Goal: Communication & Community: Answer question/provide support

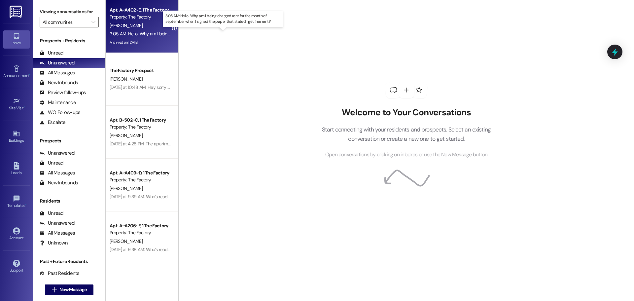
click at [151, 34] on div "3:05 AM: Hello! Why am I being charged rent for the month of september when I s…" at bounding box center [230, 34] width 240 height 6
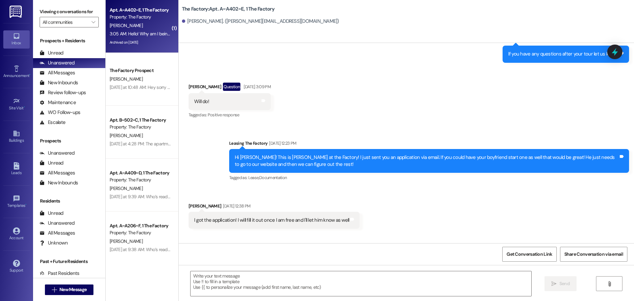
scroll to position [6837, 0]
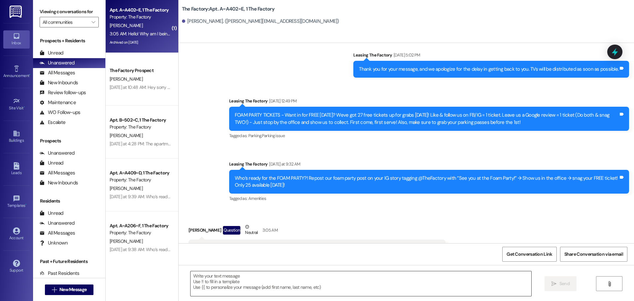
click at [192, 278] on textarea at bounding box center [361, 283] width 341 height 25
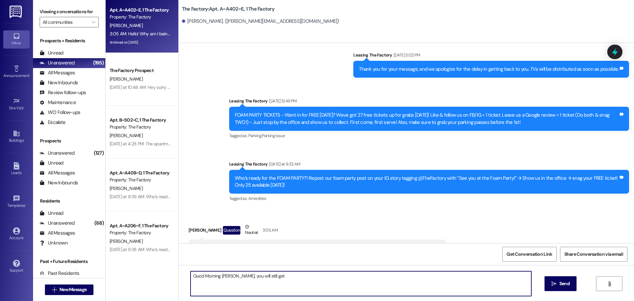
drag, startPoint x: 270, startPoint y: 281, endPoint x: 173, endPoint y: 276, distance: 96.6
click at [179, 276] on div "Good Morning Meha, you will still get  Send " at bounding box center [407, 290] width 456 height 50
paste textarea "Hi {{first_name}}, thank you so much for reaching out! The amount shown is actu…"
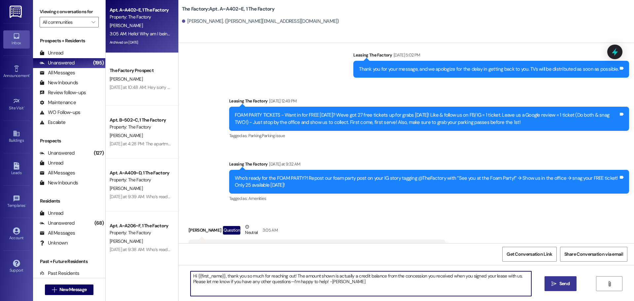
type textarea "Hi {{first_name}}, thank you so much for reaching out! The amount shown is actu…"
click at [553, 279] on button " Send" at bounding box center [561, 283] width 32 height 15
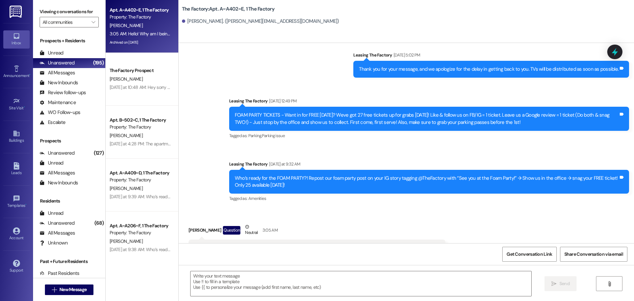
scroll to position [6837, 0]
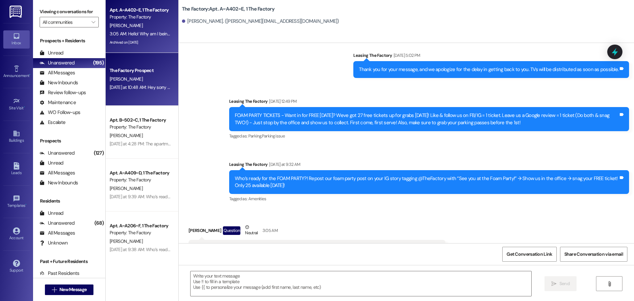
click at [132, 91] on div "Yesterday at 10:48 AM: Hey sorry I missed your call before. Ive been dealing wi…" at bounding box center [140, 87] width 62 height 8
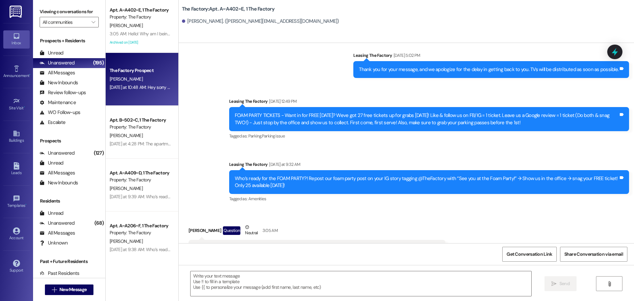
scroll to position [1483, 0]
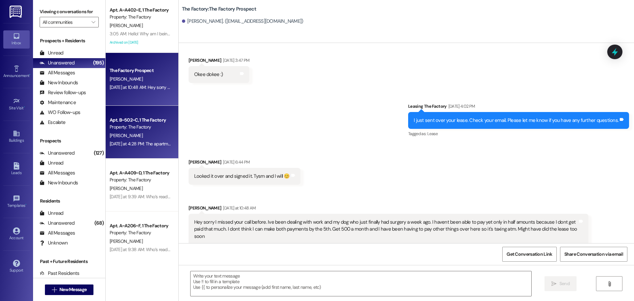
click at [138, 146] on div "Yesterday at 4:28 PM: The apartment above me is constantly loud and making nois…" at bounding box center [401, 144] width 582 height 6
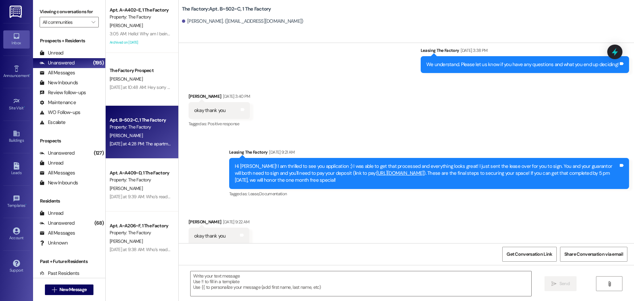
scroll to position [4602, 0]
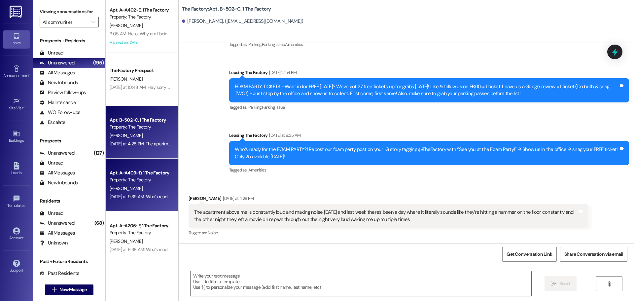
click at [131, 193] on div "Yesterday at 9:39 AM: Who’s ready for the FOAM PARTY?! Repost our foam party po…" at bounding box center [140, 197] width 62 height 8
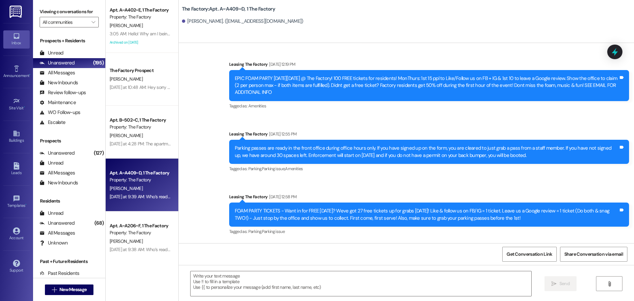
scroll to position [1590, 0]
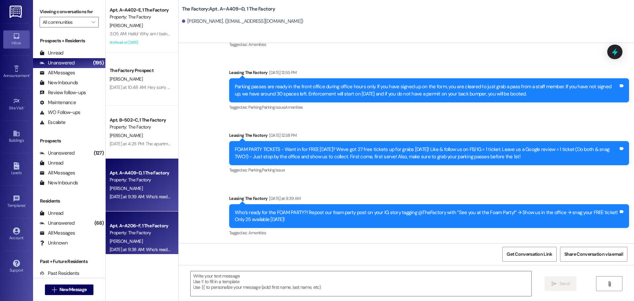
click at [142, 236] on div "Property: The Factory" at bounding box center [140, 232] width 61 height 7
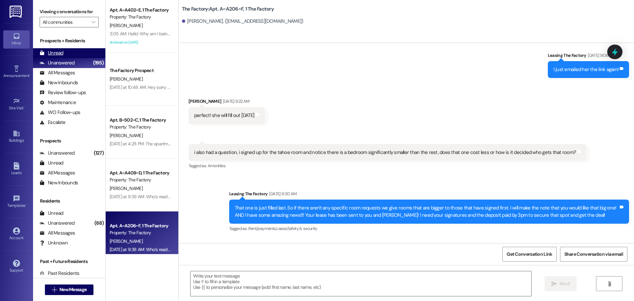
scroll to position [1152, 0]
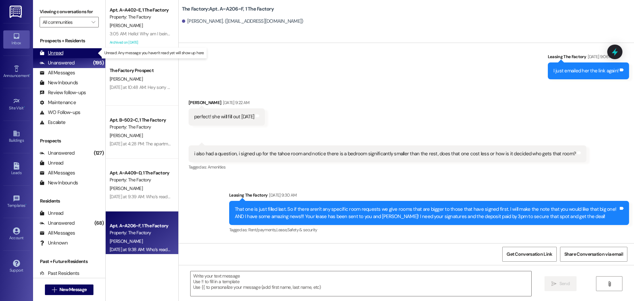
click at [61, 54] on div "Unread" at bounding box center [52, 53] width 24 height 7
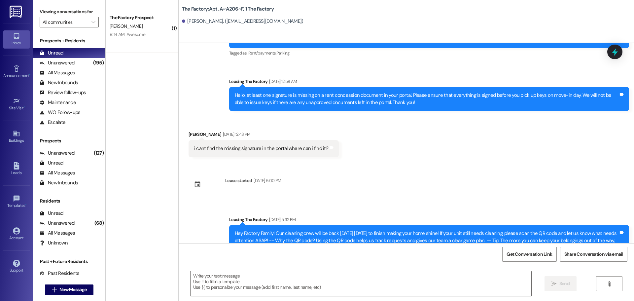
scroll to position [1562, 0]
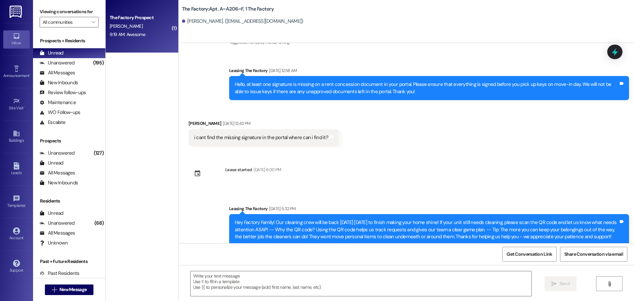
click at [142, 28] on div "N. Crane" at bounding box center [140, 26] width 62 height 8
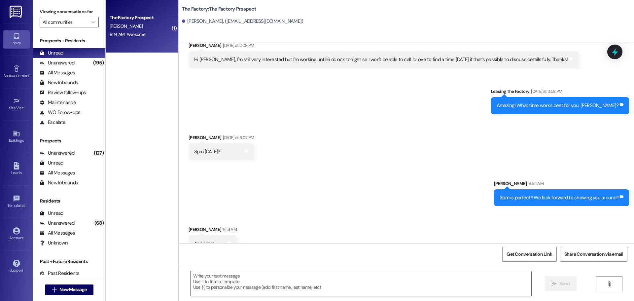
scroll to position [622, 0]
click at [71, 288] on span "New Message" at bounding box center [72, 289] width 27 height 7
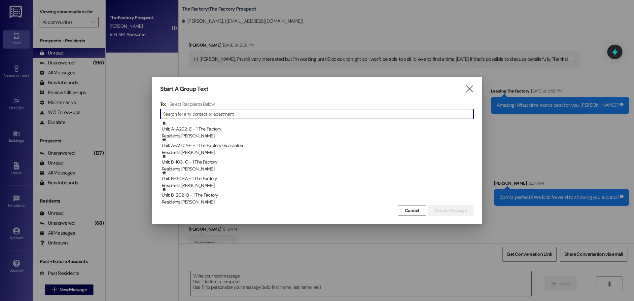
click at [202, 116] on input at bounding box center [318, 113] width 311 height 9
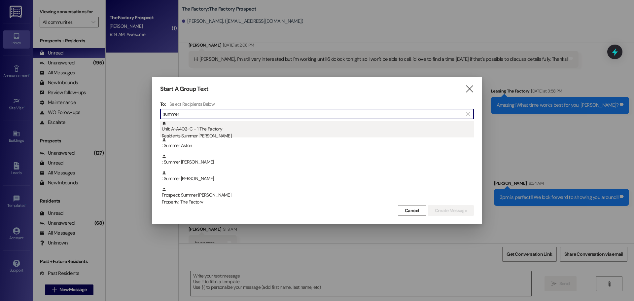
type input "summer"
click at [199, 132] on div "Unit: A~A402~C - 1 The Factory Residents: Summer Carver" at bounding box center [318, 130] width 312 height 19
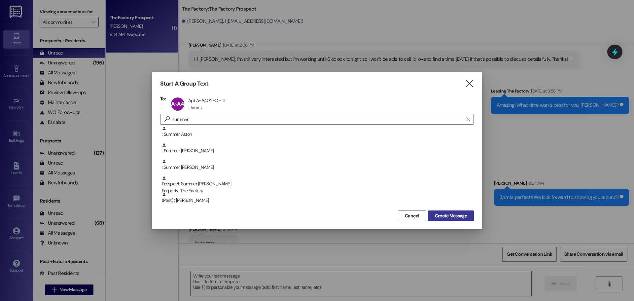
click at [452, 219] on span "Create Message" at bounding box center [451, 215] width 32 height 7
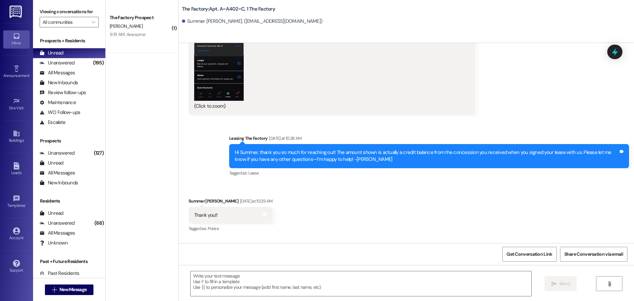
scroll to position [8567, 0]
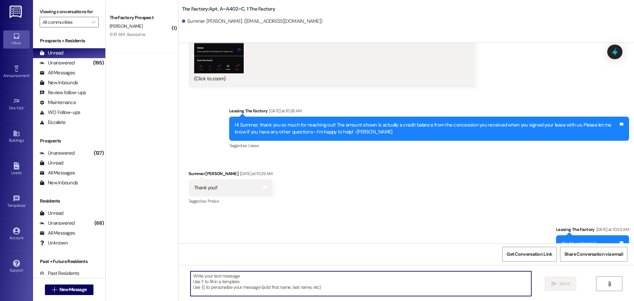
click at [191, 281] on textarea at bounding box center [361, 283] width 341 height 25
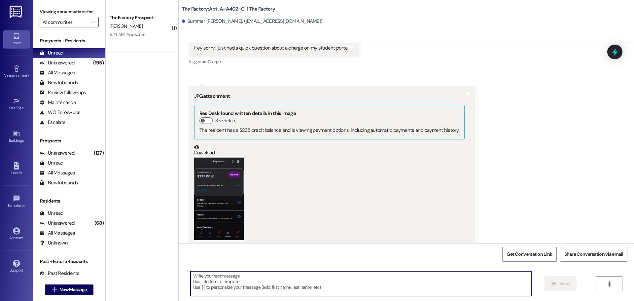
scroll to position [8402, 0]
click at [191, 276] on textarea at bounding box center [361, 283] width 341 height 25
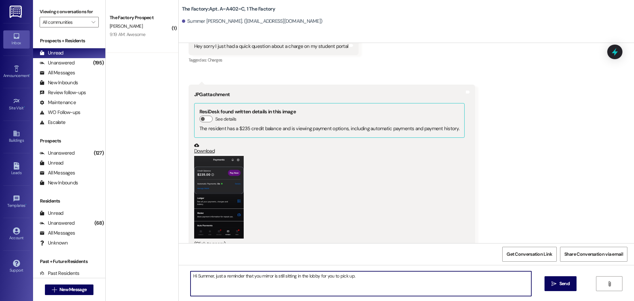
drag, startPoint x: 360, startPoint y: 277, endPoint x: 187, endPoint y: 277, distance: 173.4
click at [191, 277] on textarea "Hi Summer, just a reminder that you mirror is still sitting in the lobby for yo…" at bounding box center [361, 283] width 341 height 25
type textarea "Hi Summer, just a reminder that you mirror is still sitting in the lobby for yo…"
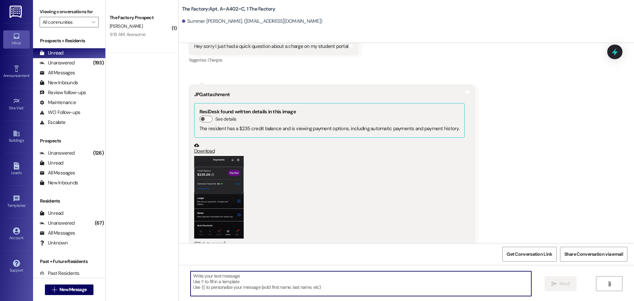
paste textarea "Hi Summer, just a friendly reminder that your mirror is still in the lobby wait…"
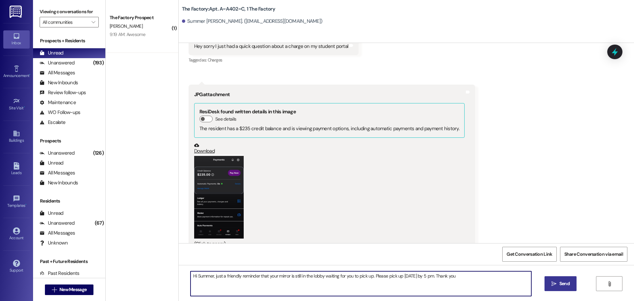
type textarea "Hi Summer, just a friendly reminder that your mirror is still in the lobby wait…"
click at [564, 290] on button " Send" at bounding box center [561, 283] width 32 height 15
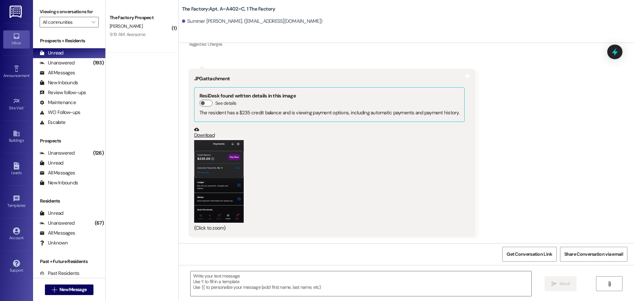
scroll to position [8415, 0]
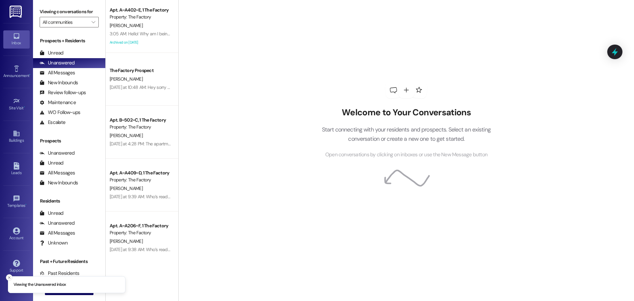
click at [10, 278] on icon "Close toast" at bounding box center [9, 278] width 4 height 4
click at [55, 289] on span " New Message" at bounding box center [70, 289] width 38 height 7
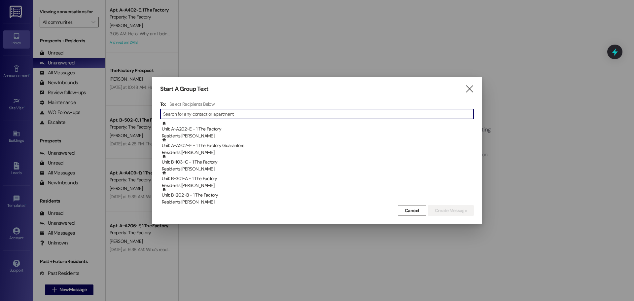
click at [202, 115] on input at bounding box center [318, 113] width 311 height 9
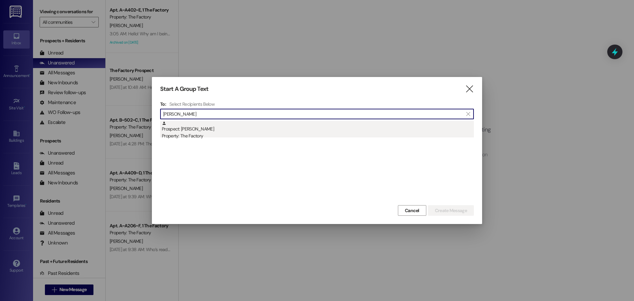
type input "gwyn"
click at [205, 133] on div "Property: The Factory" at bounding box center [318, 135] width 312 height 7
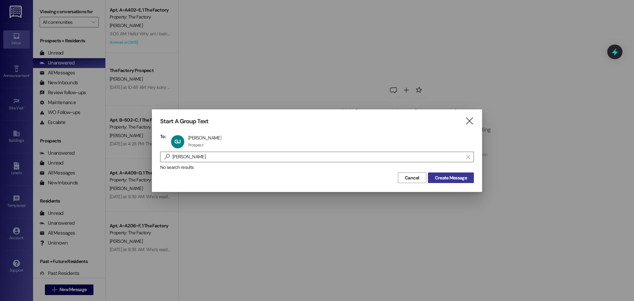
click at [445, 175] on span "Create Message" at bounding box center [451, 177] width 32 height 7
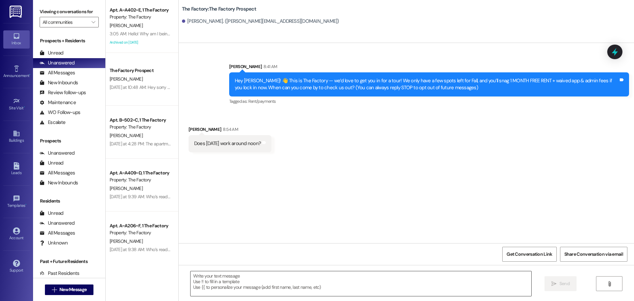
click at [195, 278] on textarea at bounding box center [361, 283] width 341 height 25
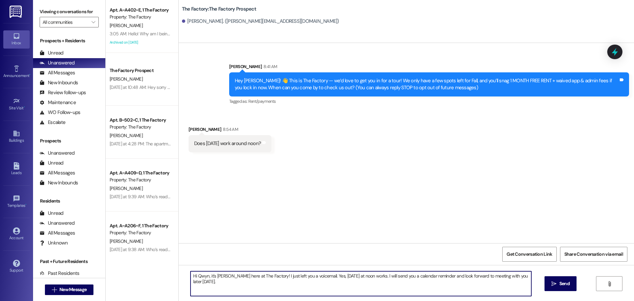
drag, startPoint x: 188, startPoint y: 276, endPoint x: 527, endPoint y: 279, distance: 338.6
click at [527, 279] on textarea "Hi Qwyn, it's [PERSON_NAME] here at The Factory! I just left you a voicemail. Y…" at bounding box center [361, 283] width 341 height 25
type textarea "Hi Qwyn, it's [PERSON_NAME] here at The Factory! I just left you a voicemail. Y…"
click at [568, 284] on span "Send" at bounding box center [565, 283] width 10 height 7
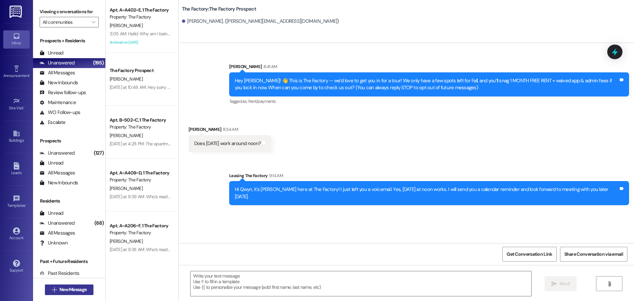
click at [81, 289] on span "New Message" at bounding box center [72, 289] width 27 height 7
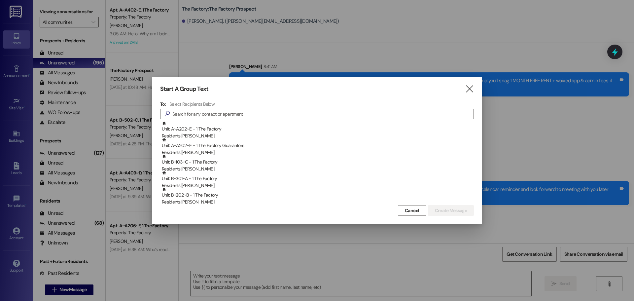
click at [468, 84] on div "Start A Group Text  To: Select Recipients Below  Unit: A~A202~E - 1 The Facto…" at bounding box center [317, 150] width 330 height 147
click at [17, 172] on div at bounding box center [317, 150] width 634 height 301
click at [16, 169] on div at bounding box center [317, 150] width 634 height 301
click at [470, 90] on icon "" at bounding box center [469, 89] width 9 height 7
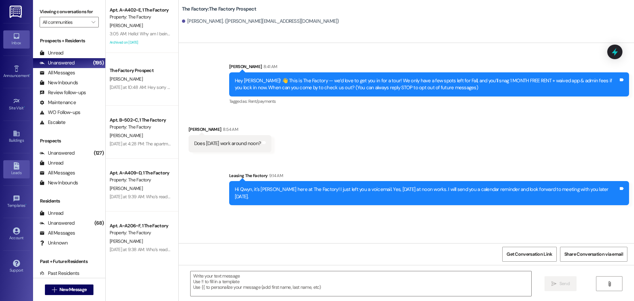
click at [15, 166] on icon at bounding box center [17, 165] width 6 height 7
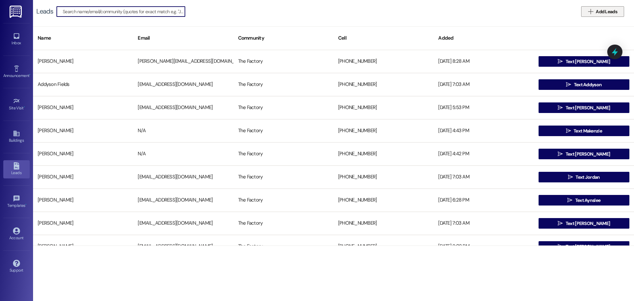
click at [604, 13] on span "Add Leads" at bounding box center [606, 11] width 21 height 7
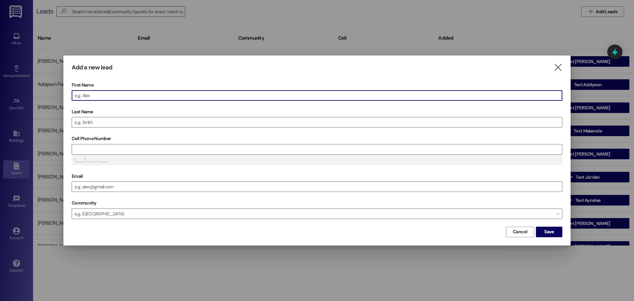
click at [99, 96] on input "First Name" at bounding box center [317, 96] width 490 height 10
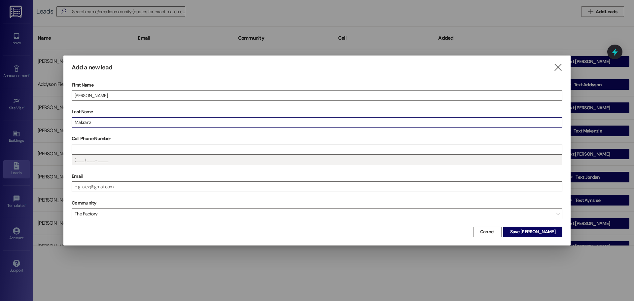
click at [82, 121] on input "Makranz" at bounding box center [317, 122] width 490 height 10
click at [92, 147] on input "Cell Phone Number" at bounding box center [317, 149] width 490 height 10
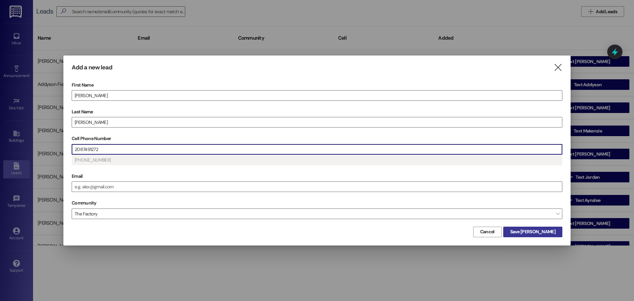
click at [538, 232] on span "Save William" at bounding box center [532, 231] width 45 height 7
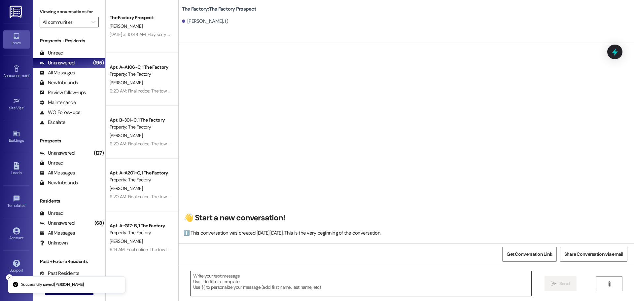
click at [198, 276] on textarea at bounding box center [361, 283] width 341 height 25
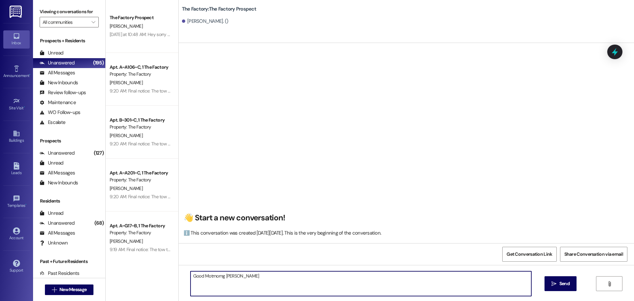
drag, startPoint x: 205, startPoint y: 276, endPoint x: 201, endPoint y: 295, distance: 19.3
click at [201, 295] on textarea "Good Motmomg William" at bounding box center [361, 283] width 341 height 25
drag, startPoint x: 222, startPoint y: 277, endPoint x: 204, endPoint y: 276, distance: 17.9
click at [204, 276] on textarea "Good Motmomg William" at bounding box center [361, 283] width 341 height 25
click at [239, 275] on textarea "Good Morning William" at bounding box center [361, 283] width 341 height 25
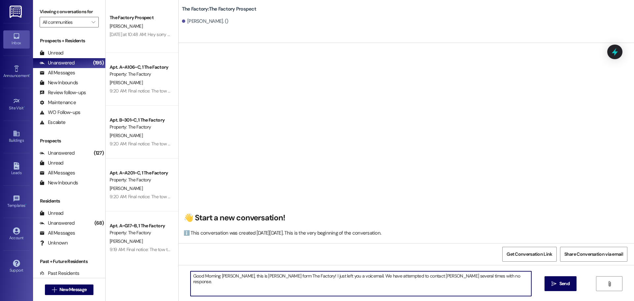
click at [482, 277] on textarea "Good Morning William, this is Tawnya form The Factory! I just left you a voicem…" at bounding box center [361, 283] width 341 height 25
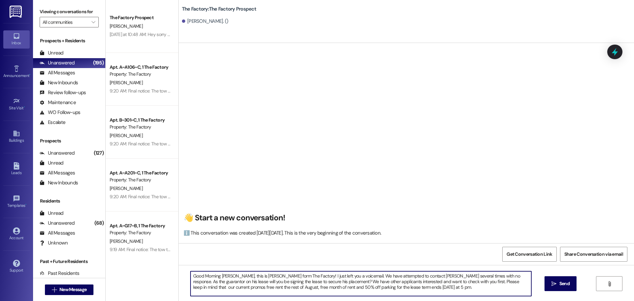
click at [277, 286] on textarea "Good Morning William, this is Tawnya form The Factory! I just left you a voicem…" at bounding box center [361, 283] width 341 height 25
click at [442, 286] on textarea "Good Morning William, this is Tawnya form The Factory! I just left you a voicem…" at bounding box center [361, 283] width 341 height 25
drag, startPoint x: 189, startPoint y: 277, endPoint x: 235, endPoint y: 292, distance: 48.0
click at [235, 292] on textarea "Good Morning William, this is Tawnya form The Factory! I just left you a voicem…" at bounding box center [361, 283] width 341 height 25
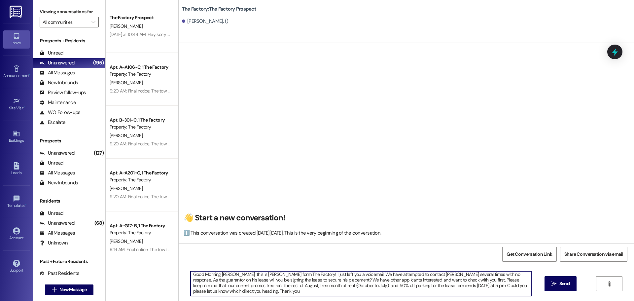
type textarea "Good Morning William, this is Tawnya form The Factory! I just left you a voicem…"
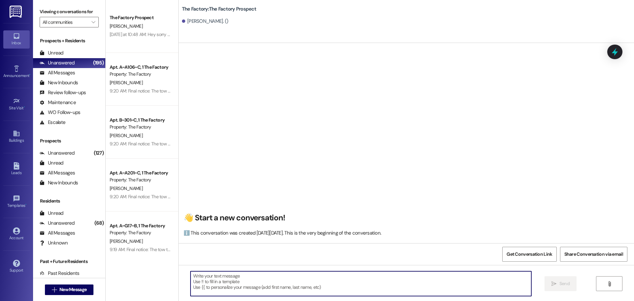
scroll to position [0, 0]
paste textarea "Good Morning William, This is Tawnya from The Factory—I just left you a voicema…"
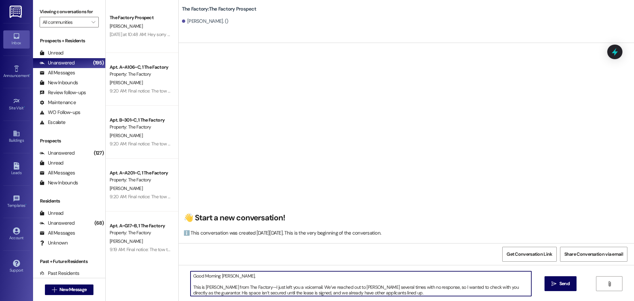
click at [249, 277] on textarea "Good Morning William, This is Tawnya from The Factory—I just left you a voicema…" at bounding box center [361, 283] width 341 height 25
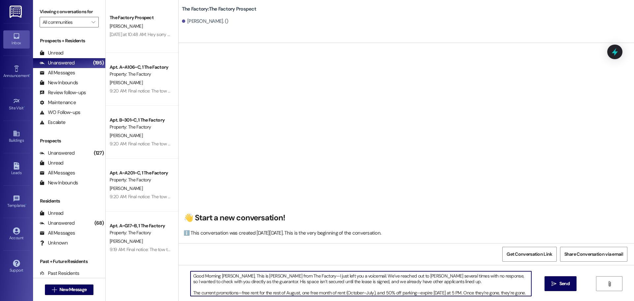
click at [443, 282] on textarea "Good Morning William, This is Tawnya from The Factory—I just left you a voicema…" at bounding box center [361, 283] width 341 height 25
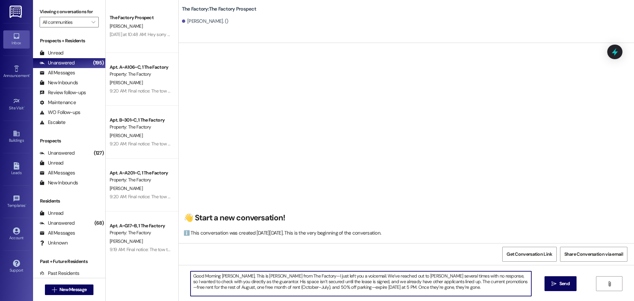
click at [440, 284] on textarea "Good Morning William, This is Tawnya from The Factory—I just left you a voicema…" at bounding box center [361, 283] width 341 height 25
click at [428, 285] on textarea "Good Morning William, This is Tawnya from The Factory—I just left you a voicema…" at bounding box center [361, 283] width 341 height 25
click at [329, 294] on textarea "Good Morning William, This is Tawnya from The Factory—I just left you a voicema…" at bounding box center [361, 283] width 341 height 25
drag, startPoint x: 189, startPoint y: 274, endPoint x: 345, endPoint y: 292, distance: 157.3
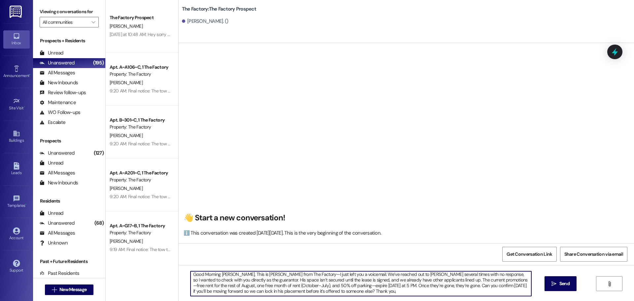
click at [345, 292] on textarea "Good Morning William, This is Tawnya from The Factory—I just left you a voicema…" at bounding box center [361, 283] width 341 height 25
type textarea "Good Morning William, This is Tawnya from The Factory—I just left you a voicema…"
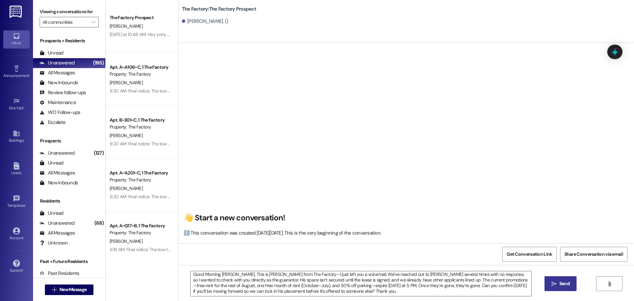
click at [569, 283] on span "Send" at bounding box center [565, 283] width 10 height 7
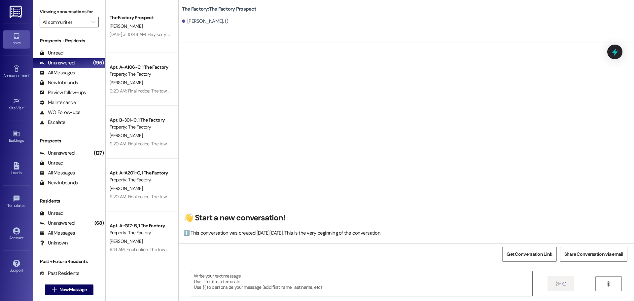
scroll to position [0, 0]
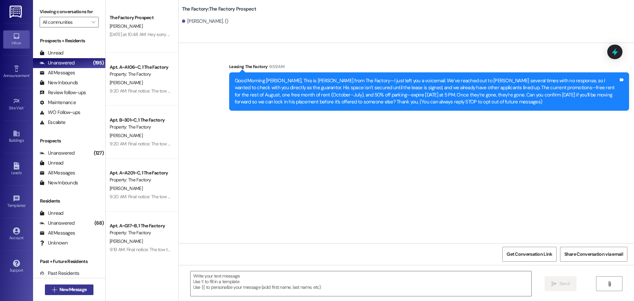
click at [79, 286] on span "New Message" at bounding box center [72, 289] width 27 height 7
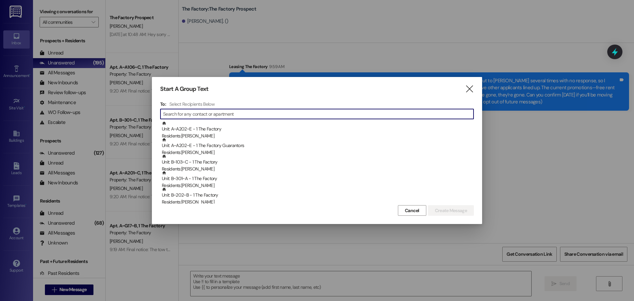
click at [194, 110] on input at bounding box center [318, 113] width 311 height 9
type input "e"
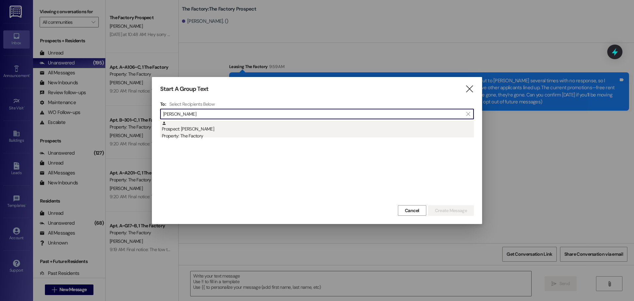
type input "Ethan Maik"
click at [193, 130] on div "Prospect: Ethan Maikranz Property: The Factory" at bounding box center [318, 130] width 312 height 19
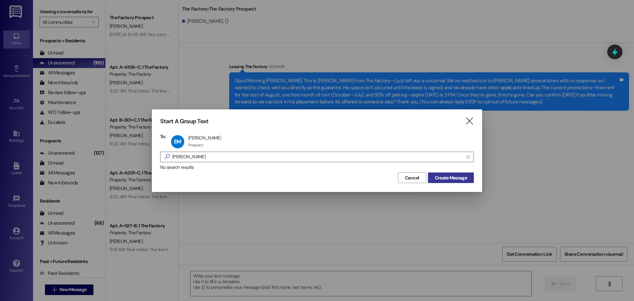
click at [464, 179] on span "Create Message" at bounding box center [451, 177] width 32 height 7
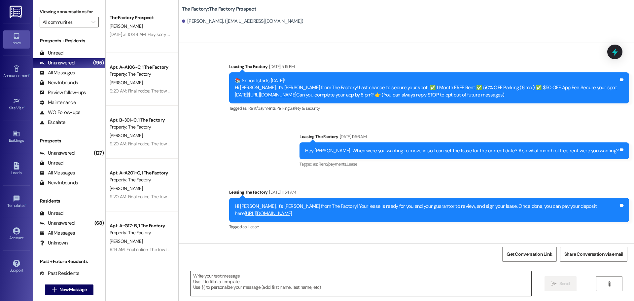
scroll to position [113, 0]
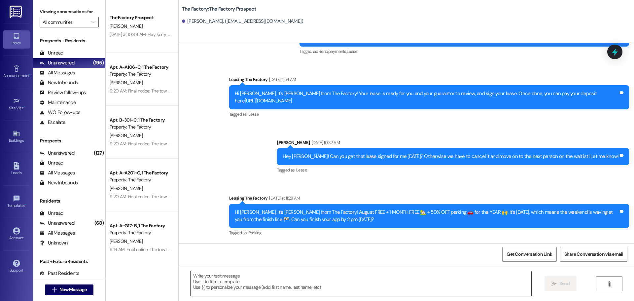
click at [191, 276] on textarea at bounding box center [361, 283] width 341 height 25
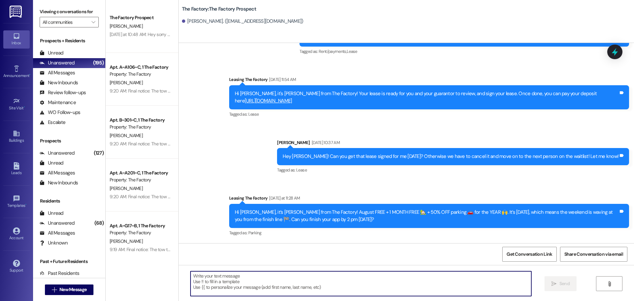
paste textarea "Good Morning Ethan, This is Tawnya from The Factory—I just left you a voicemail…"
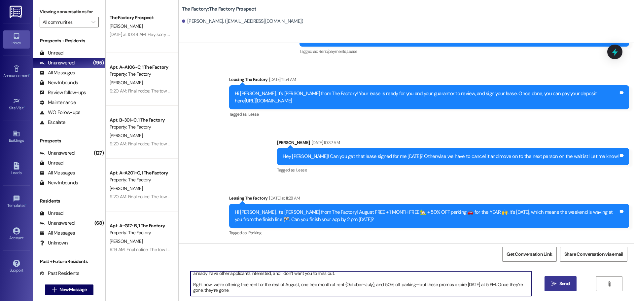
scroll to position [0, 0]
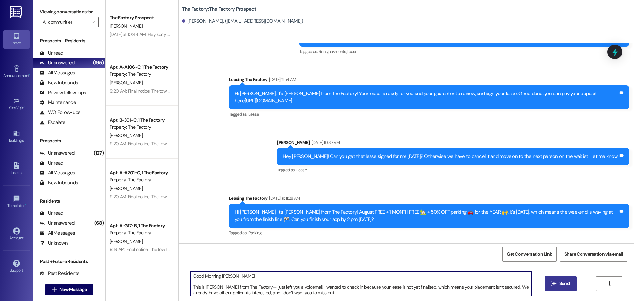
click at [245, 274] on textarea "Good Morning Ethan, This is Tawnya from The Factory—I just left you a voicemail…" at bounding box center [361, 283] width 341 height 25
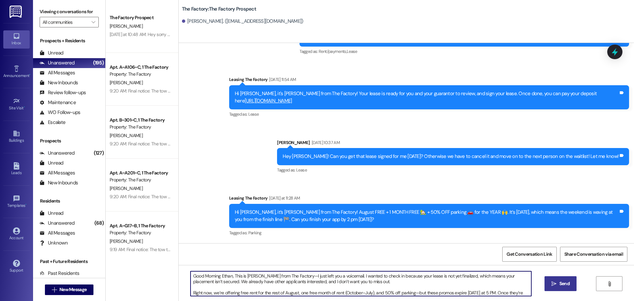
click at [365, 283] on textarea "Good Morning Ethan, This is Tawnya from The Factory—I just left you a voicemail…" at bounding box center [361, 283] width 341 height 25
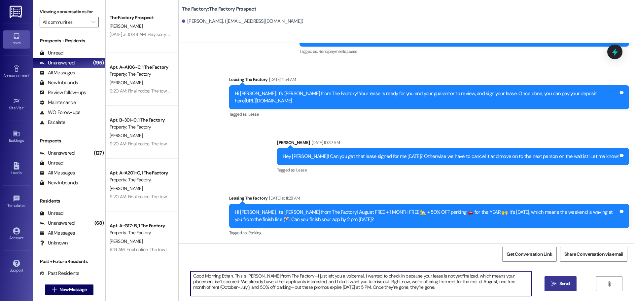
click at [417, 291] on textarea "Good Morning Ethan, This is Tawnya from The Factory—I just left you a voicemail…" at bounding box center [361, 283] width 341 height 25
click at [421, 287] on textarea "Good Morning Ethan, This is Tawnya from The Factory—I just left you a voicemail…" at bounding box center [361, 283] width 341 height 25
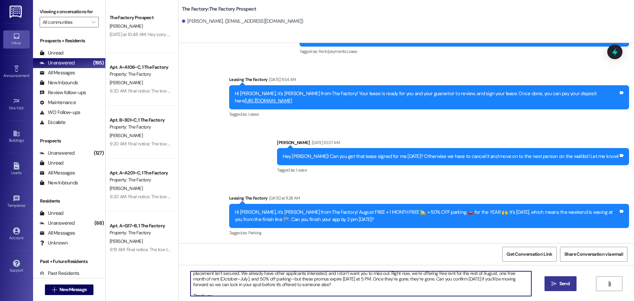
scroll to position [13, 0]
click at [307, 281] on textarea "Good Morning Ethan, This is Tawnya from The Factory—I just left you a voicemail…" at bounding box center [361, 283] width 341 height 25
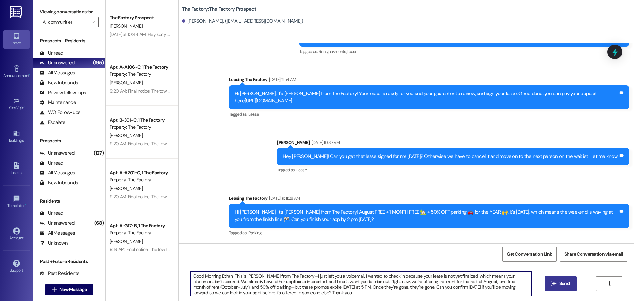
scroll to position [2, 0]
drag, startPoint x: 188, startPoint y: 275, endPoint x: 324, endPoint y: 299, distance: 137.8
click at [324, 299] on div "Good Morning Ethan, This is Tawnya from The Factory—I just left you a voicemail…" at bounding box center [407, 290] width 456 height 50
type textarea "Good Morning Ethan, This is Tawnya from The Factory—I just left you a voicemail…"
click at [564, 284] on span "Send" at bounding box center [565, 283] width 10 height 7
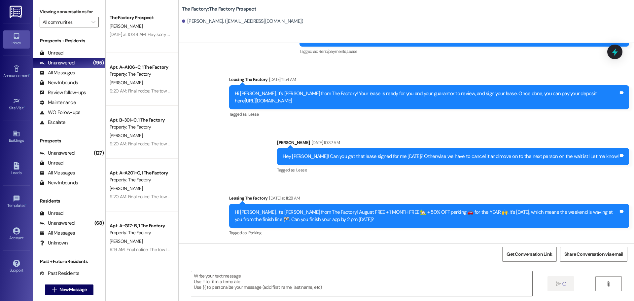
scroll to position [0, 0]
click at [71, 288] on span "New Message" at bounding box center [72, 289] width 27 height 7
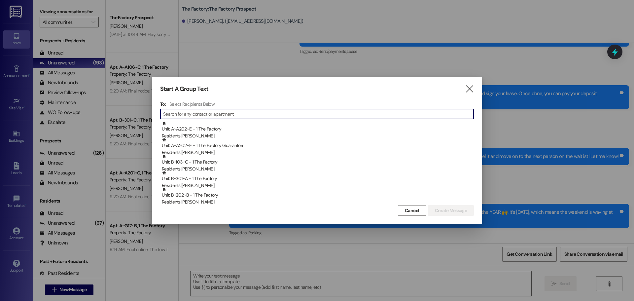
click at [180, 115] on input at bounding box center [318, 113] width 311 height 9
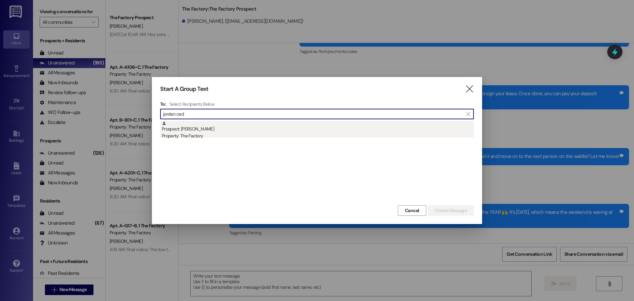
type input "jordan ced"
click at [185, 128] on div "Prospect: Jordan Cedeno Property: The Factory" at bounding box center [318, 130] width 312 height 19
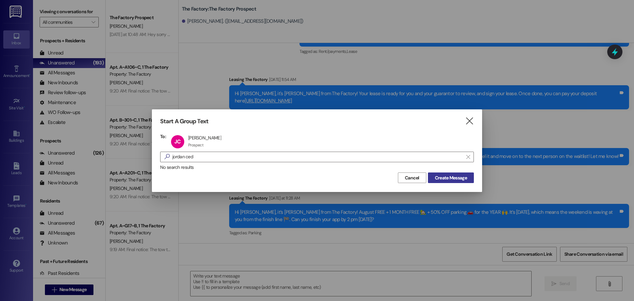
click at [443, 175] on span "Create Message" at bounding box center [451, 177] width 32 height 7
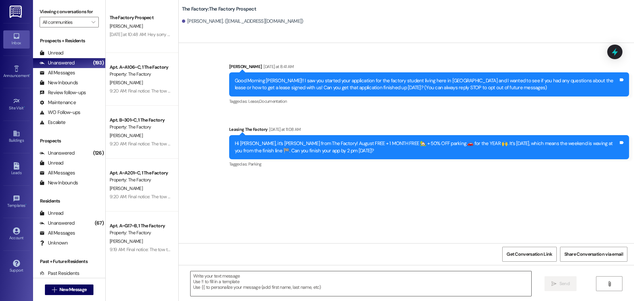
click at [191, 277] on textarea at bounding box center [361, 283] width 341 height 25
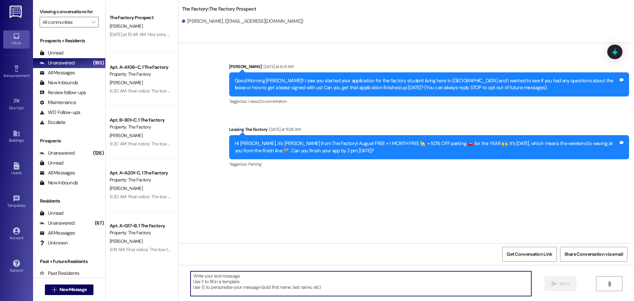
paste textarea "Hi {{first_name}}, it’s Tawnya from The Factory! 🚨 We have limited January move…"
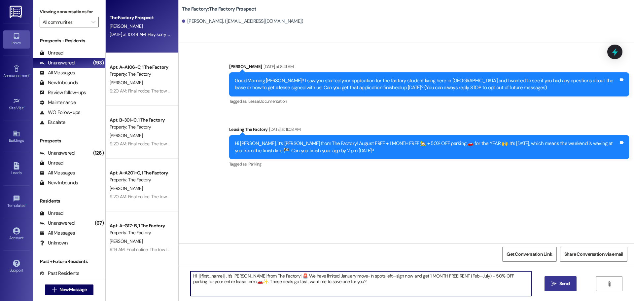
type textarea "Hi {{first_name}}, it’s Tawnya from The Factory! 🚨 We have limited January move…"
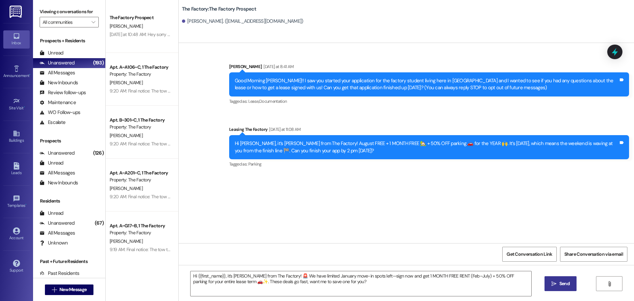
click at [560, 283] on span "Send" at bounding box center [565, 283] width 10 height 7
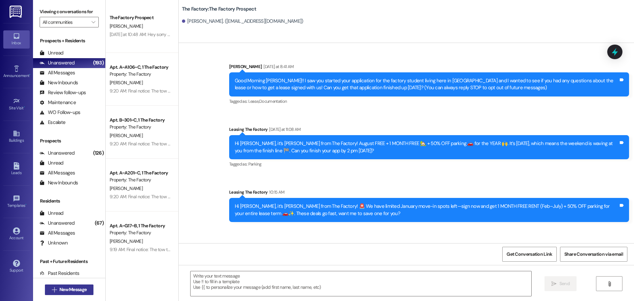
click at [59, 291] on span "New Message" at bounding box center [72, 289] width 27 height 7
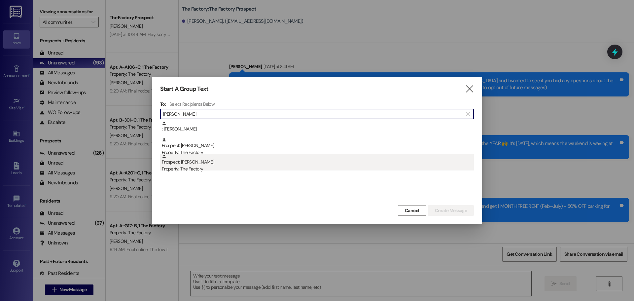
type input "juan"
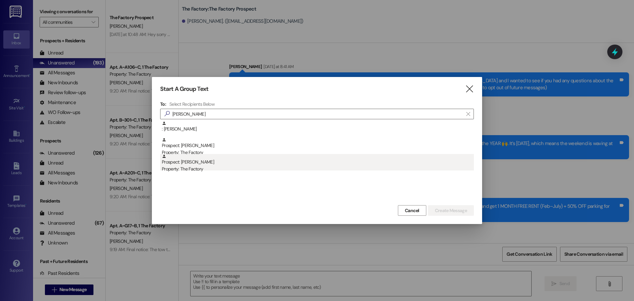
click at [195, 158] on div "Prospect: Juandiego Grateron Property: The Factory" at bounding box center [318, 163] width 312 height 19
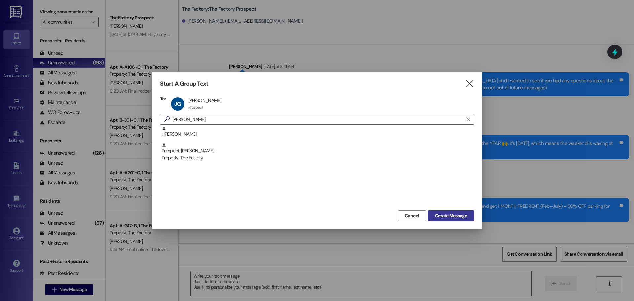
click at [444, 217] on span "Create Message" at bounding box center [451, 215] width 32 height 7
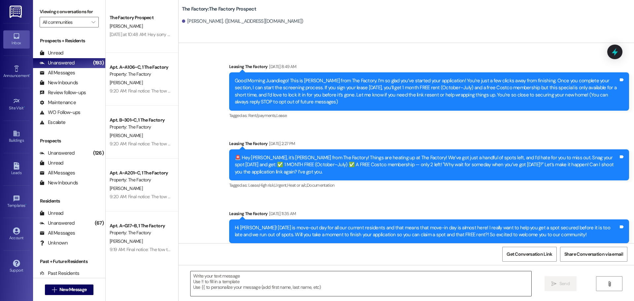
click at [191, 278] on textarea at bounding box center [361, 283] width 341 height 25
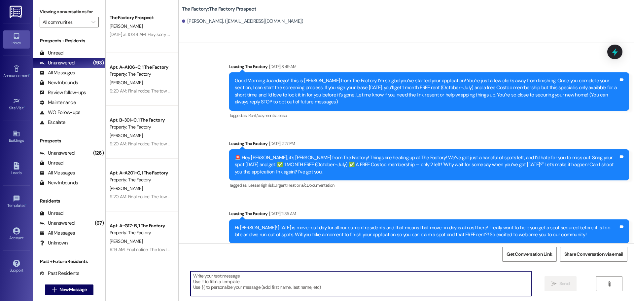
paste textarea "Hi {{first_name}}, it’s Tawnya from The Factory! 🚨 We have limited January move…"
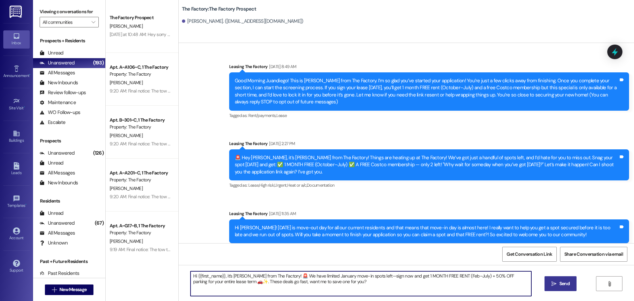
type textarea "Hi {{first_name}}, it’s Tawnya from The Factory! 🚨 We have limited January move…"
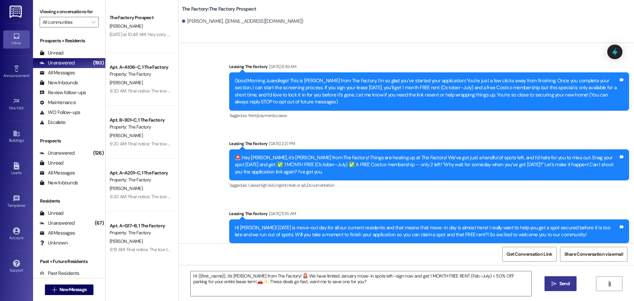
click at [564, 282] on span "Send" at bounding box center [565, 283] width 10 height 7
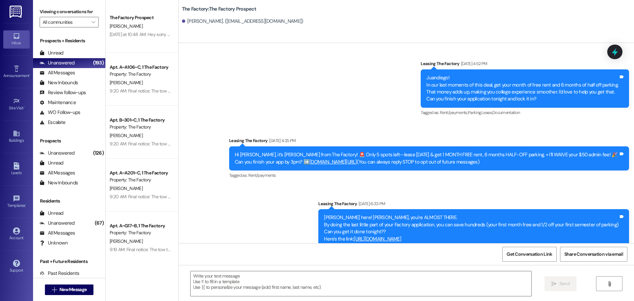
scroll to position [877, 0]
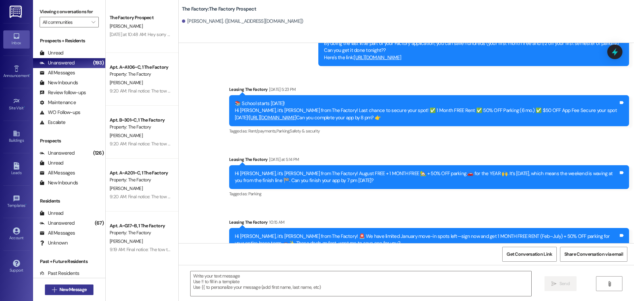
click at [68, 290] on span "New Message" at bounding box center [72, 289] width 27 height 7
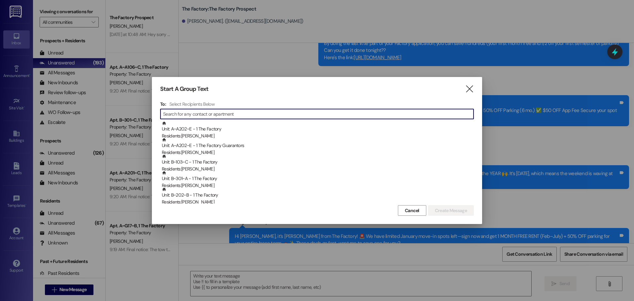
click at [179, 110] on input at bounding box center [318, 113] width 311 height 9
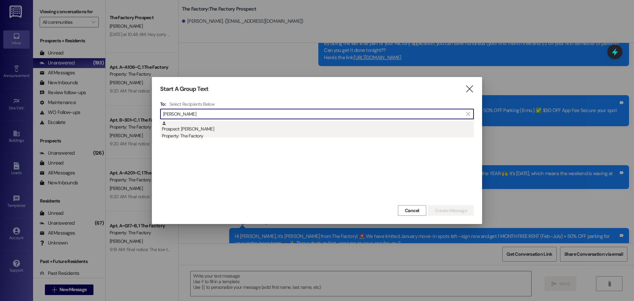
type input "Lizzy Gud"
click at [181, 128] on div "Prospect: Lizzy Gudmundsen Property: The Factory" at bounding box center [318, 130] width 312 height 19
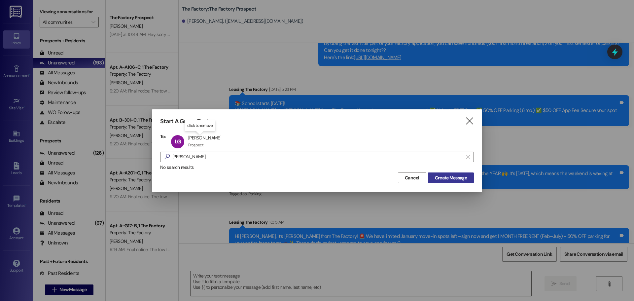
click at [461, 180] on span "Create Message" at bounding box center [451, 177] width 32 height 7
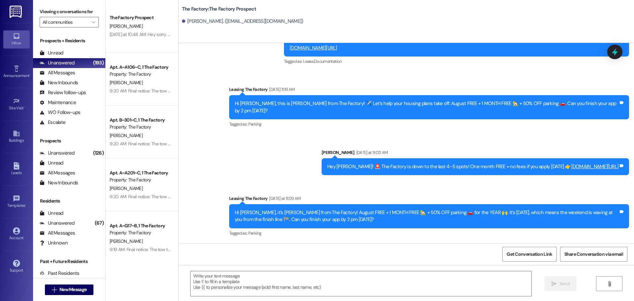
scroll to position [84, 0]
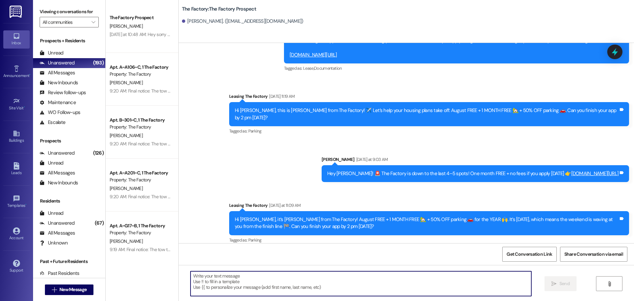
click at [191, 278] on textarea at bounding box center [361, 283] width 341 height 25
paste textarea "Hi {{first_name}}, it’s Tawnya from The Factory! 🚨 We have limited January move…"
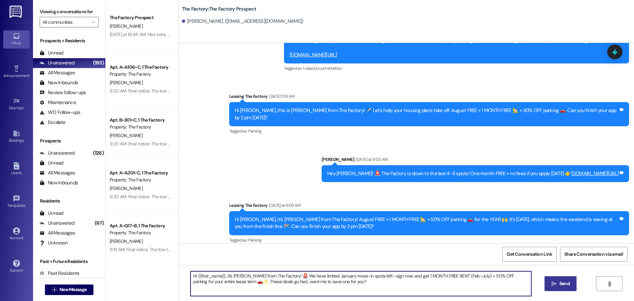
drag, startPoint x: 369, startPoint y: 276, endPoint x: 287, endPoint y: 276, distance: 81.9
click at [287, 276] on textarea "Hi {{first_name}}, it’s Tawnya from The Factory! 🚨 We have limited January move…" at bounding box center [361, 283] width 341 height 25
click at [326, 276] on textarea "Hi {{first_name}}, it’s Tawnya from The Factory! 🚨 We have Devonshire unit for …" at bounding box center [361, 283] width 341 height 25
click at [356, 275] on textarea "Hi {{first_name}}, it’s Tawnya from The Factory! 🚨 We have Devonshire shared un…" at bounding box center [361, 283] width 341 height 25
click at [437, 275] on textarea "Hi {{first_name}}, it’s Tawnya from The Factory! 🚨 We have Devonshire shared un…" at bounding box center [361, 283] width 341 height 25
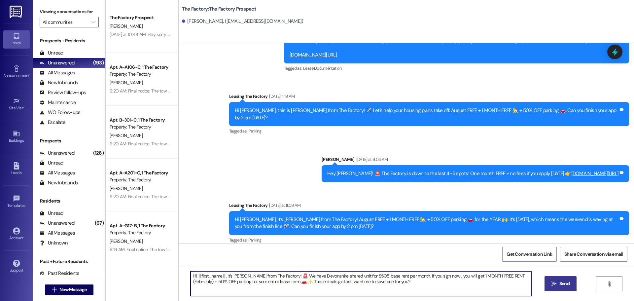
click at [510, 275] on textarea "Hi {{first_name}}, it’s Tawnya from The Factory! 🚨 We have Devonshire shared un…" at bounding box center [361, 283] width 341 height 25
click at [272, 282] on textarea "Hi {{first_name}}, it’s Tawnya from The Factory! 🚨 We have Devonshire shared un…" at bounding box center [361, 283] width 341 height 25
drag, startPoint x: 393, startPoint y: 282, endPoint x: 488, endPoint y: 281, distance: 94.5
click at [488, 281] on textarea "Hi {{first_name}}, it’s Tawnya from The Factory! 🚨 We have Devonshire shared un…" at bounding box center [361, 283] width 341 height 25
click at [304, 275] on textarea "Hi {{first_name}}, it’s Tawnya from The Factory! 🚨 We have Devonshire shared un…" at bounding box center [361, 283] width 341 height 25
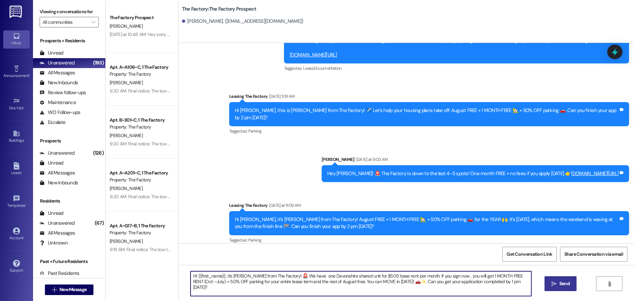
drag, startPoint x: 188, startPoint y: 277, endPoint x: 518, endPoint y: 280, distance: 330.4
click at [518, 280] on textarea "Hi {{first_name}}, it’s Tawnya from The Factory! 🚨 We have one Devonshire share…" at bounding box center [361, 283] width 341 height 25
type textarea "Hi {{first_name}}, it’s Tawnya from The Factory! 🚨 We have one Devonshire share…"
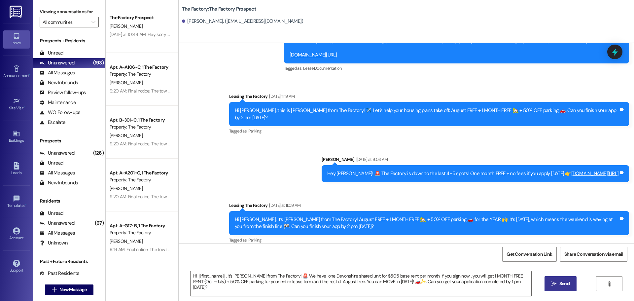
click at [568, 284] on span "Send" at bounding box center [565, 283] width 10 height 7
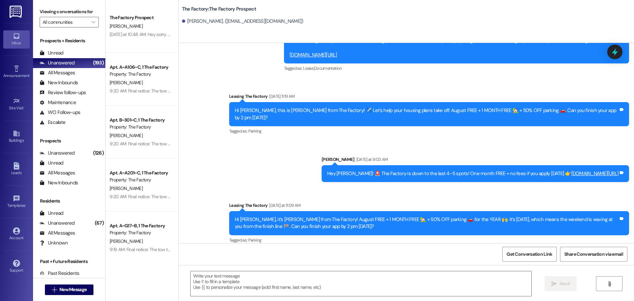
scroll to position [137, 0]
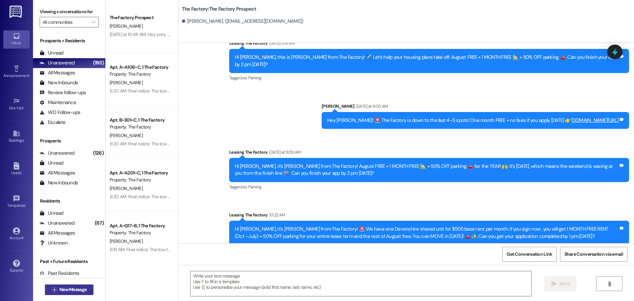
click at [67, 285] on button " New Message" at bounding box center [69, 289] width 49 height 11
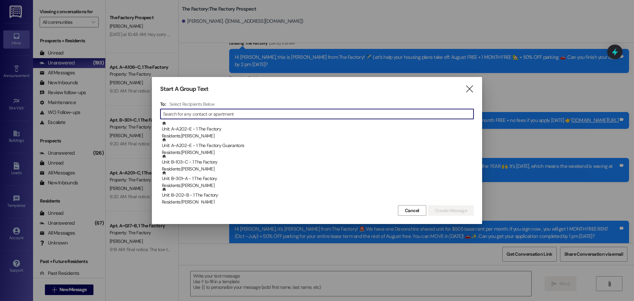
click at [207, 114] on input at bounding box center [318, 113] width 311 height 9
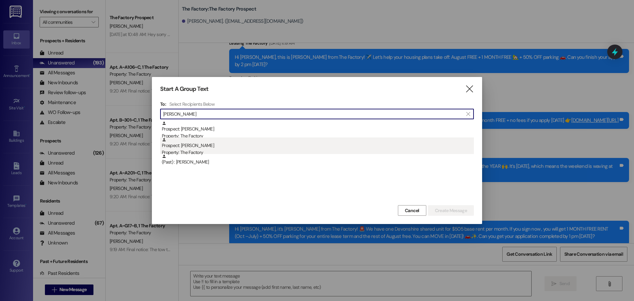
type input "joh ell"
click at [193, 149] on div "Property: The Factory" at bounding box center [318, 152] width 312 height 7
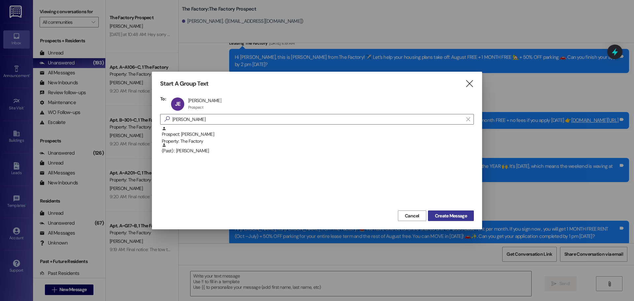
click at [464, 219] on button "Create Message" at bounding box center [451, 215] width 46 height 11
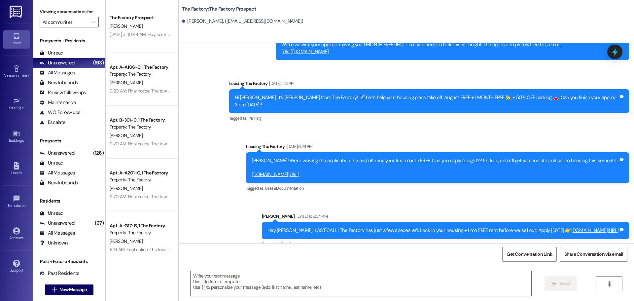
scroll to position [242, 0]
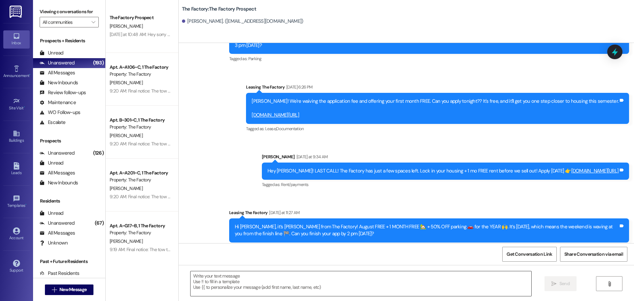
click at [191, 278] on textarea at bounding box center [361, 283] width 341 height 25
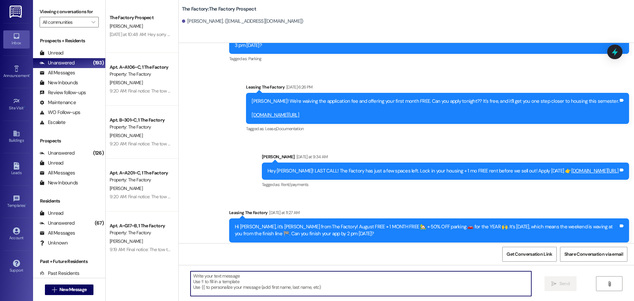
paste textarea "Hi {{first_name}}! 🎉 It’s Tawnya from The Factory. This is your last call 🚨 to …"
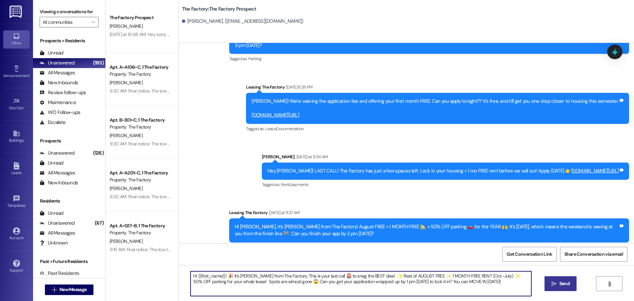
click at [428, 282] on textarea "Hi {{first_name}}! 🎉 It’s Tawnya from The Factory. This is your last call 🚨 to …" at bounding box center [361, 283] width 341 height 25
click at [477, 282] on textarea "Hi {{first_name}}! 🎉 It’s Tawnya from The Factory. This is your last call 🚨 to …" at bounding box center [361, 283] width 341 height 25
click at [421, 283] on textarea "Hi {{first_name}}! 🎉 It’s Tawnya from The Factory. This is your last call 🚨 to …" at bounding box center [361, 283] width 341 height 25
drag, startPoint x: 187, startPoint y: 276, endPoint x: 484, endPoint y: 286, distance: 296.8
click at [484, 286] on textarea "Hi {{first_name}}! 🎉 It’s [PERSON_NAME] from The Factory. This is your last cal…" at bounding box center [361, 283] width 341 height 25
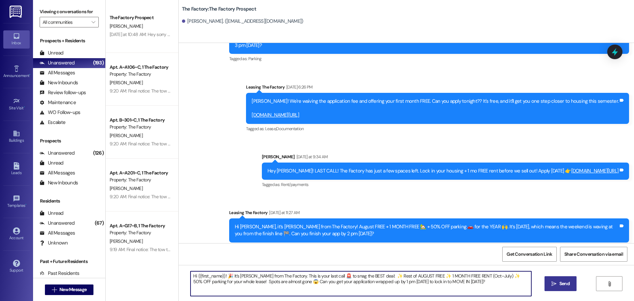
type textarea "Hi {{first_name}}! 🎉 It’s [PERSON_NAME] from The Factory. This is your last cal…"
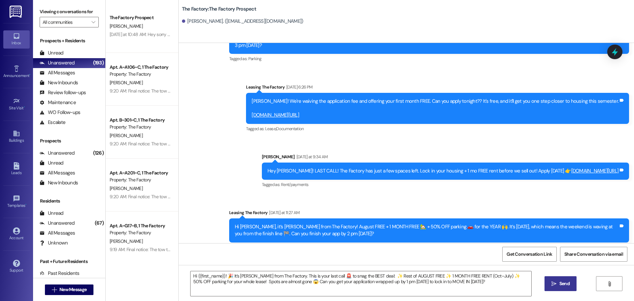
click at [569, 285] on span "Send" at bounding box center [565, 283] width 10 height 7
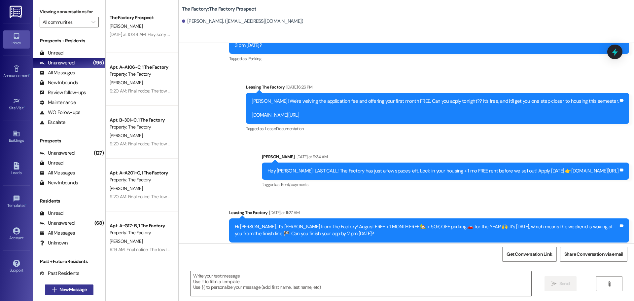
click at [75, 289] on span "New Message" at bounding box center [72, 289] width 27 height 7
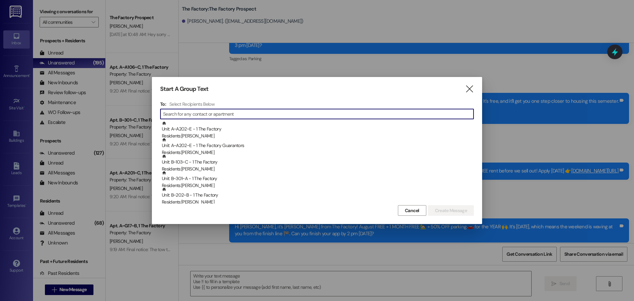
click at [187, 115] on input at bounding box center [318, 113] width 311 height 9
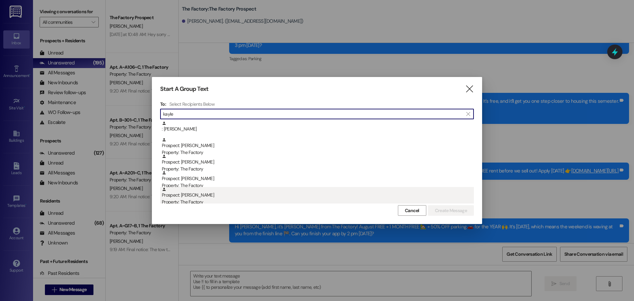
type input "kayle"
click at [191, 198] on div "Prospect: kayleen bundy Property: The Factory" at bounding box center [318, 196] width 312 height 19
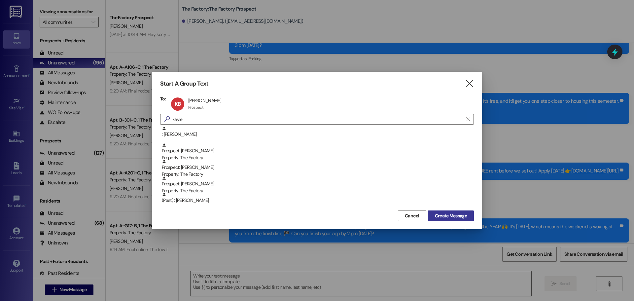
click at [450, 218] on span "Create Message" at bounding box center [451, 215] width 32 height 7
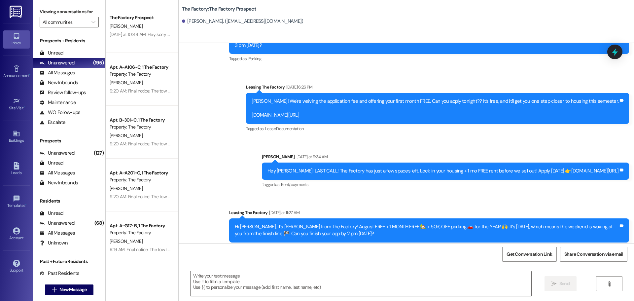
scroll to position [0, 0]
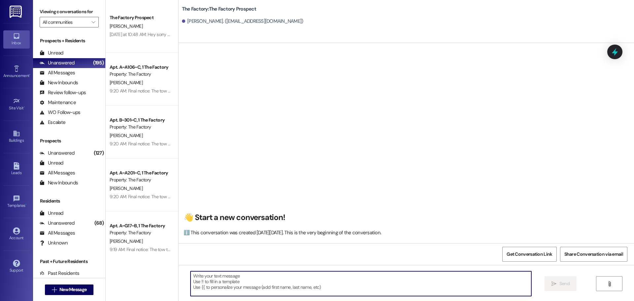
click at [203, 276] on textarea at bounding box center [361, 283] width 341 height 25
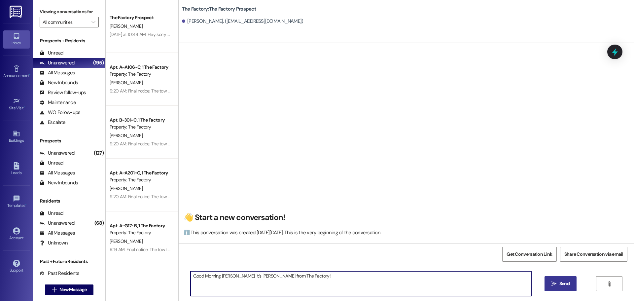
click at [304, 275] on textarea "Good Morning Kayleen, it's Tawnya from The Factory!" at bounding box center [361, 283] width 341 height 25
drag, startPoint x: 188, startPoint y: 277, endPoint x: 517, endPoint y: 280, distance: 329.7
click at [517, 280] on textarea "Good Morning Kayleen, it's Tawnya from The Factory! I'm excited to meet you tod…" at bounding box center [361, 283] width 341 height 25
type textarea "Good Morning Kayleen, it's Tawnya from The Factory! I'm excited to meet you tod…"
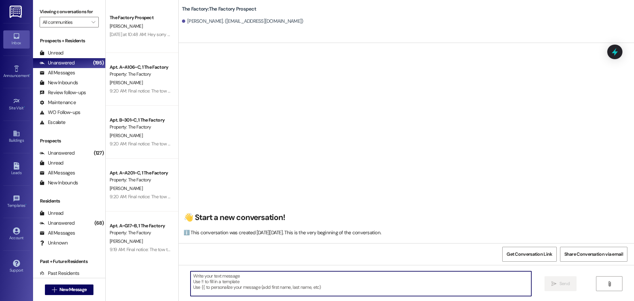
paste textarea "Good Morning Kayleen! It’s Tawnya from The Factory. I’m excited to meet you and…"
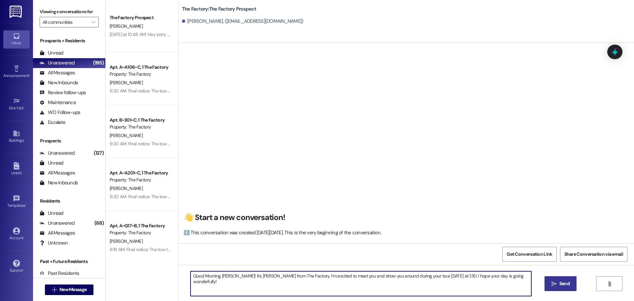
type textarea "Good Morning Kayleen! It’s Tawnya from The Factory. I’m excited to meet you and…"
click at [560, 283] on span "Send" at bounding box center [565, 283] width 10 height 7
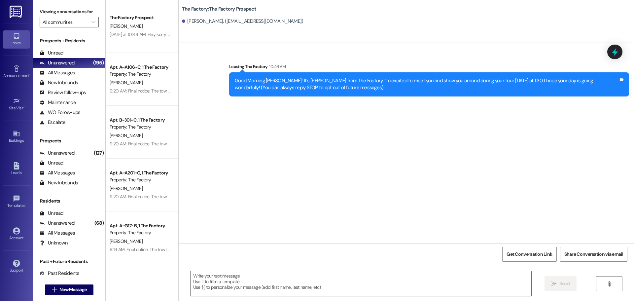
scroll to position [0, 0]
click at [72, 289] on span "New Message" at bounding box center [72, 289] width 27 height 7
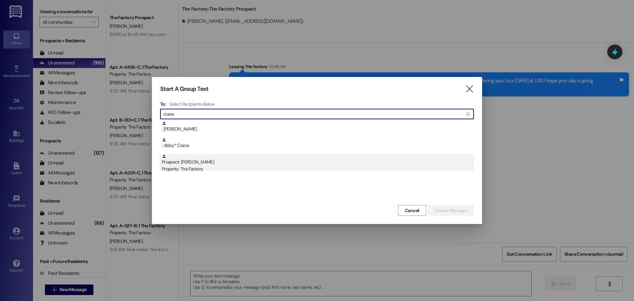
type input "crane"
click at [199, 167] on div "Property: The Factory" at bounding box center [318, 169] width 312 height 7
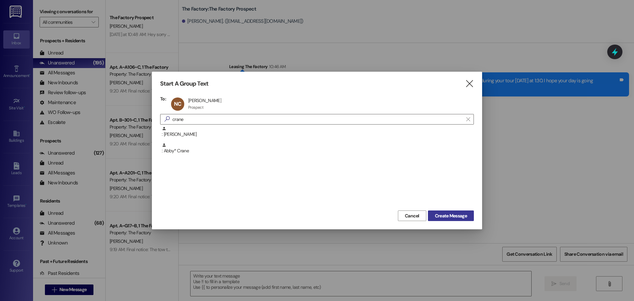
click at [452, 213] on span "Create Message" at bounding box center [451, 215] width 32 height 7
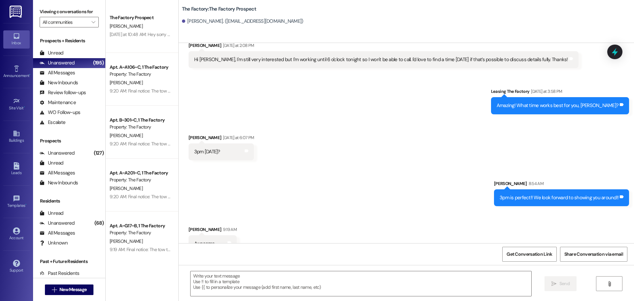
scroll to position [622, 0]
click at [191, 277] on textarea at bounding box center [361, 283] width 341 height 25
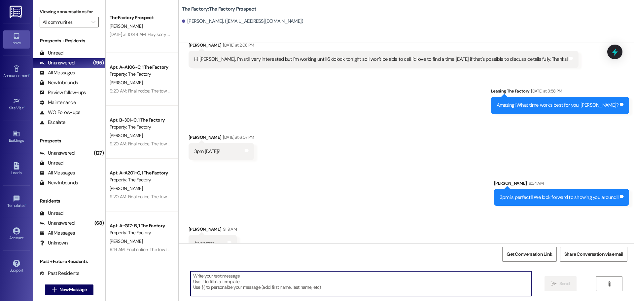
paste textarea "Good Morning Kayleen! It’s Tawnya from The Factory. I’m excited to meet you and…"
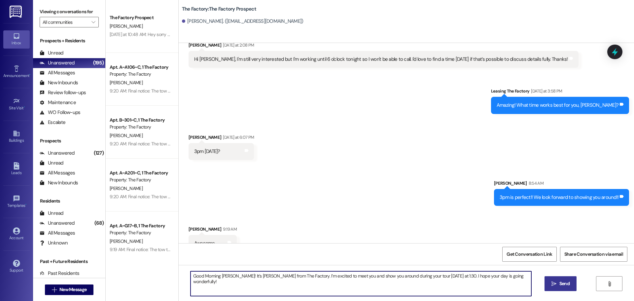
click at [232, 276] on textarea "Good Morning Kayleen! It’s Tawnya from The Factory. I’m excited to meet you and…" at bounding box center [361, 283] width 341 height 25
click at [437, 277] on textarea "Good Morning Nathaniel! It’s Tawnya from The Factory. I’m excited to meet you a…" at bounding box center [361, 283] width 341 height 25
drag, startPoint x: 518, startPoint y: 276, endPoint x: 187, endPoint y: 280, distance: 331.7
click at [191, 280] on textarea "Good Morning Nathaniel! It’s Tawnya from The Factory. I’m excited to meet you a…" at bounding box center [361, 283] width 341 height 25
type textarea "Good Morning Nathaniel! It’s Tawnya from The Factory. I’m excited to meet you a…"
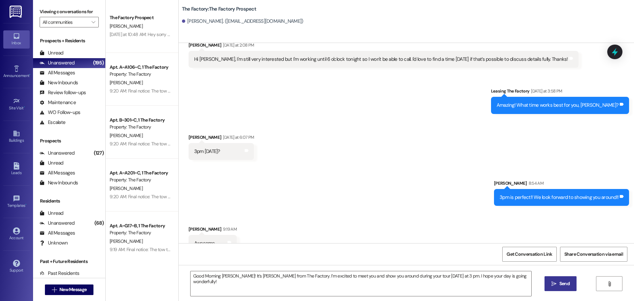
drag, startPoint x: 567, startPoint y: 283, endPoint x: 552, endPoint y: 279, distance: 15.8
click at [567, 283] on span "Send" at bounding box center [565, 283] width 10 height 7
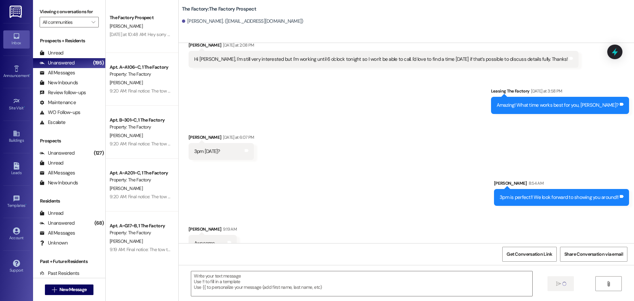
scroll to position [622, 0]
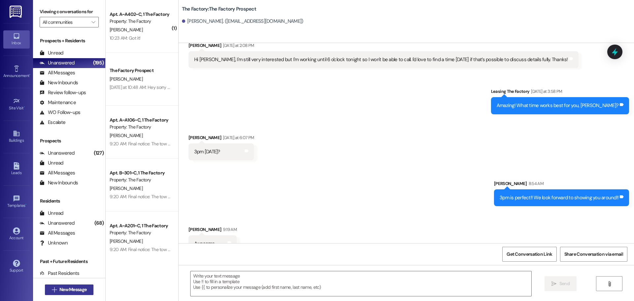
click at [67, 288] on span "New Message" at bounding box center [72, 289] width 27 height 7
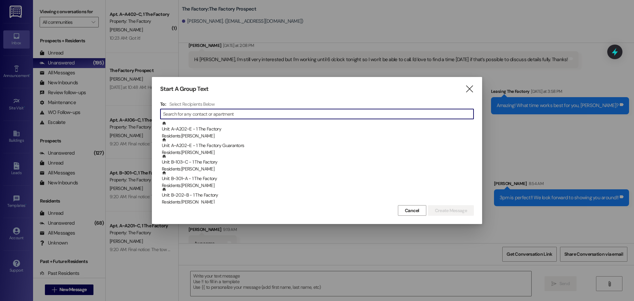
click at [229, 115] on input at bounding box center [318, 113] width 311 height 9
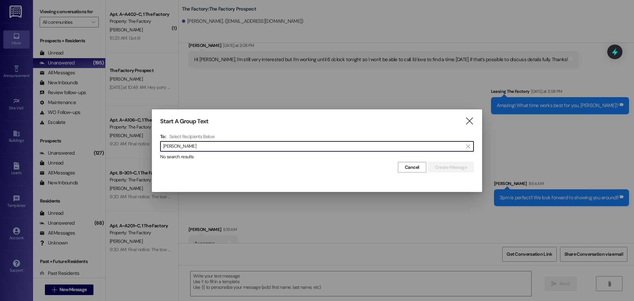
drag, startPoint x: 196, startPoint y: 145, endPoint x: 161, endPoint y: 146, distance: 35.7
click at [161, 146] on div " Ethan stang " at bounding box center [317, 146] width 314 height 11
type input "T"
type input "Ethan Stanger"
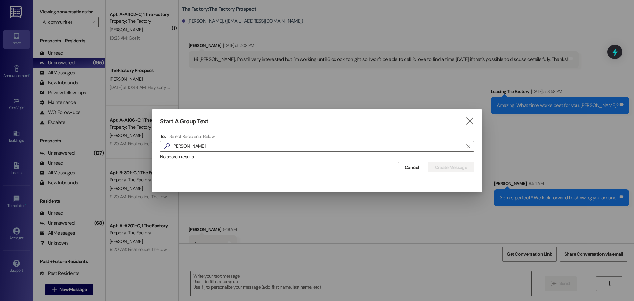
click at [462, 121] on div "Start A Group Text " at bounding box center [317, 122] width 314 height 8
click at [470, 121] on icon "" at bounding box center [469, 121] width 9 height 7
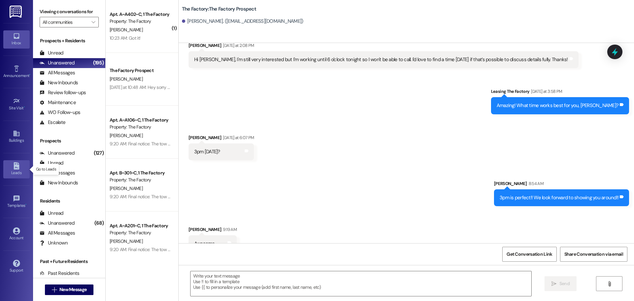
click at [16, 171] on div "Leads" at bounding box center [16, 172] width 33 height 7
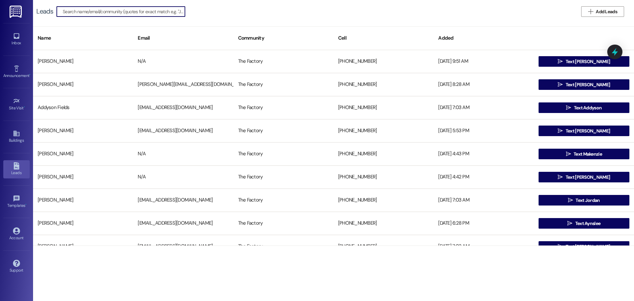
click at [99, 11] on input at bounding box center [124, 11] width 122 height 9
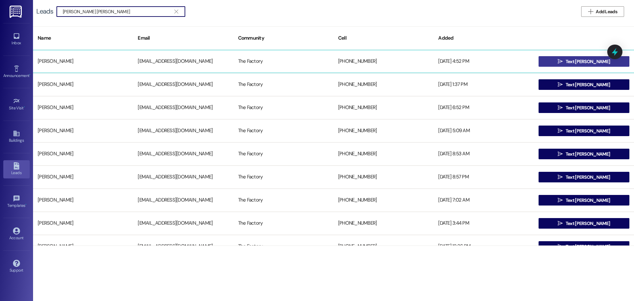
type input "ethan stan"
click at [580, 59] on span "Text Ethan" at bounding box center [588, 61] width 44 height 7
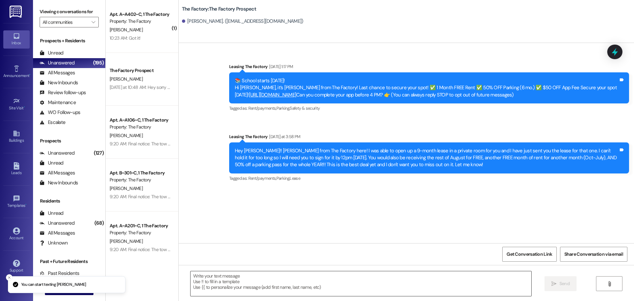
click at [195, 281] on textarea at bounding box center [361, 283] width 341 height 25
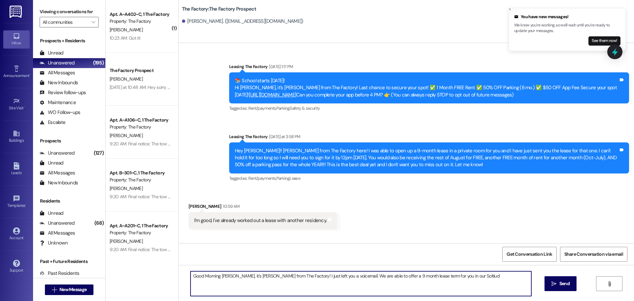
type textarea "Good Morning Ethan, it's Tawnya from The Factory! I just left you a voicemail. …"
drag, startPoint x: 469, startPoint y: 277, endPoint x: 179, endPoint y: 281, distance: 290.1
click at [179, 281] on div "Good Morning Ethan, it's Tawnya from The Factory! I just left you a voicemail. …" at bounding box center [407, 290] width 456 height 50
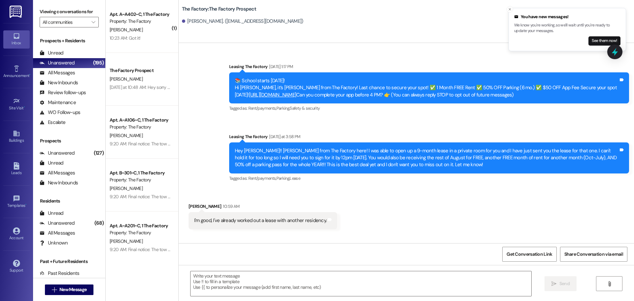
click at [347, 253] on div "Get Conversation Link Share Conversation via email" at bounding box center [407, 254] width 456 height 22
click at [195, 277] on textarea at bounding box center [361, 283] width 341 height 25
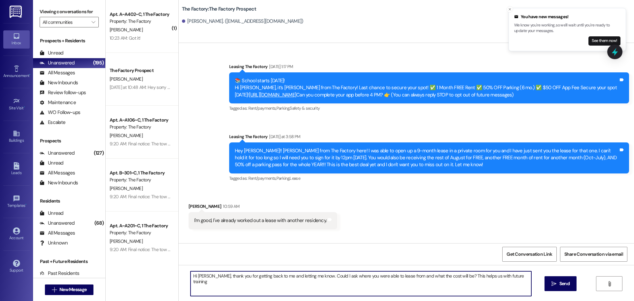
type textarea "Hi Ethan, thank you for getting back to me and letting me know. Could I ask whe…"
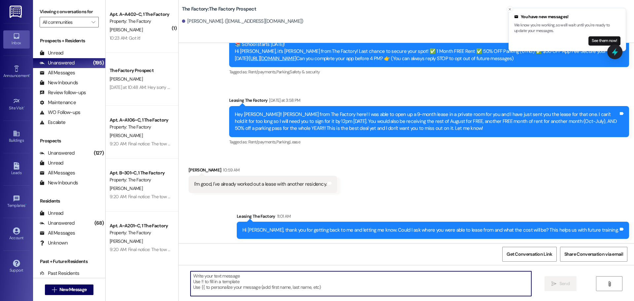
scroll to position [37, 0]
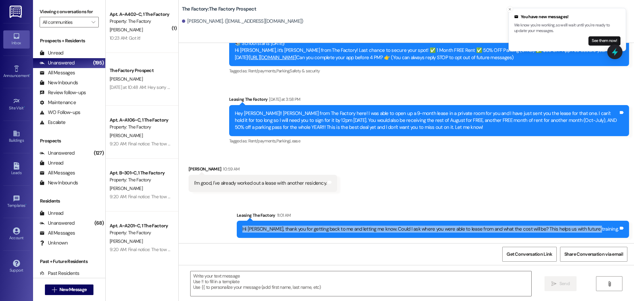
drag, startPoint x: 271, startPoint y: 229, endPoint x: 615, endPoint y: 230, distance: 344.2
click at [615, 230] on div "Hi Ethan, thank you for getting back to me and letting me know. Could I ask whe…" at bounding box center [430, 229] width 376 height 7
copy div "Hi Ethan, thank you for getting back to me and letting me know. Could I ask whe…"
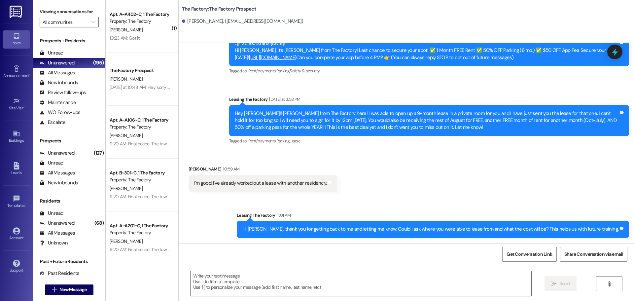
click at [399, 213] on div "Leasing The Factory 11:01 AM" at bounding box center [433, 216] width 392 height 9
click at [60, 52] on div "Unread" at bounding box center [52, 53] width 24 height 7
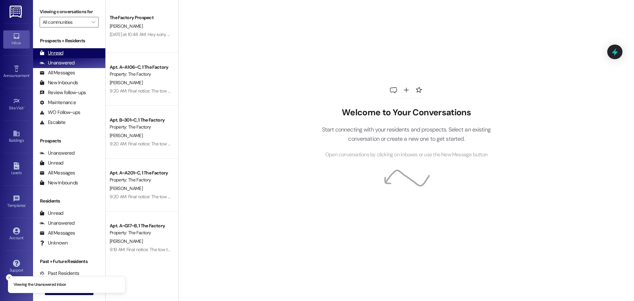
click at [60, 53] on div "Unread" at bounding box center [52, 53] width 24 height 7
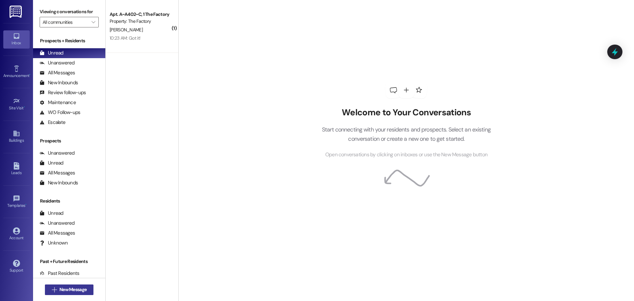
click at [76, 289] on span "New Message" at bounding box center [72, 289] width 27 height 7
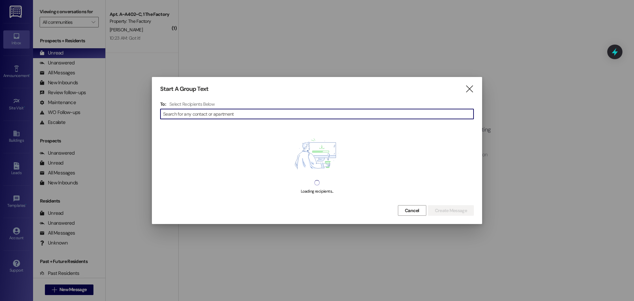
click at [247, 118] on input at bounding box center [318, 113] width 311 height 9
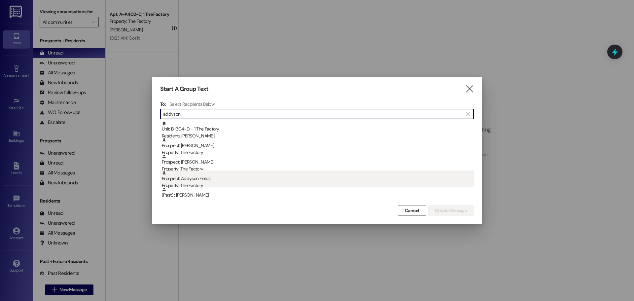
type input "addyson"
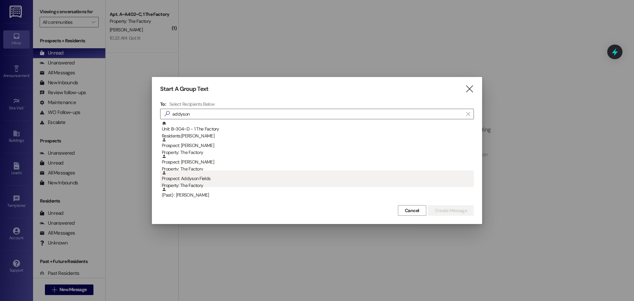
click at [196, 183] on div "Property: The Factory" at bounding box center [318, 185] width 312 height 7
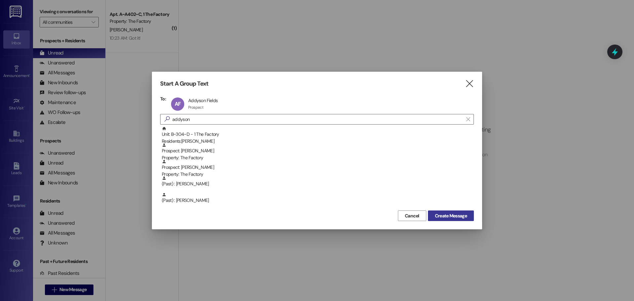
click at [440, 216] on span "Create Message" at bounding box center [451, 215] width 32 height 7
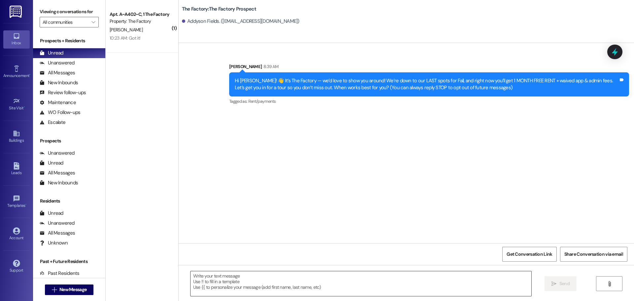
click at [194, 276] on textarea at bounding box center [361, 283] width 341 height 25
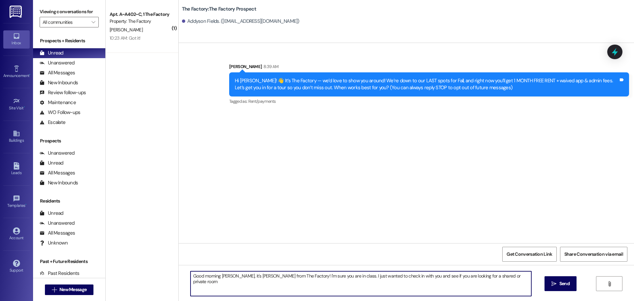
drag, startPoint x: 412, startPoint y: 276, endPoint x: 405, endPoint y: 276, distance: 6.9
click at [405, 276] on textarea "Good morning Addyson, it's Tawnya from The Factory! I'm sure you are in class. …" at bounding box center [361, 283] width 341 height 25
click at [505, 275] on textarea "Good morning Addyson, it's Tawnya from The Factory! I'm sure you are in class. …" at bounding box center [361, 283] width 341 height 25
click at [522, 276] on textarea "Good morning Addyson, it's Tawnya from The Factory! I'm sure you are in class. …" at bounding box center [361, 283] width 341 height 25
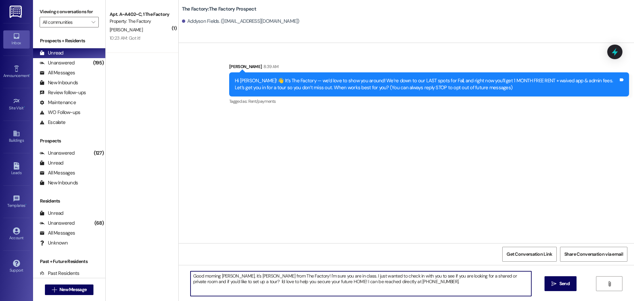
click at [417, 284] on textarea "Good morning Addyson, it's Tawnya from The Factory! I'm sure you are in class. …" at bounding box center [361, 283] width 341 height 25
drag, startPoint x: 188, startPoint y: 276, endPoint x: 275, endPoint y: 293, distance: 88.3
click at [275, 293] on textarea "Good morning Addyson, it's Tawnya from The Factory! I'm sure you are in class. …" at bounding box center [361, 283] width 341 height 25
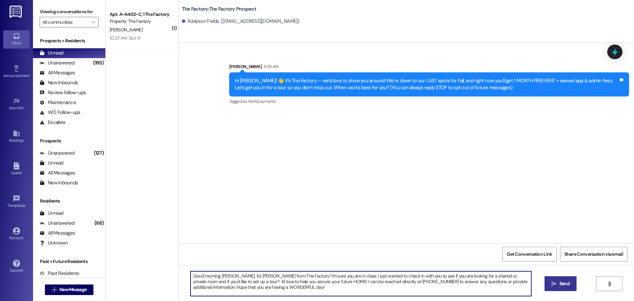
type textarea "Good morning Addyson, it's Tawnya from The Factory! I'm sure you are in class. …"
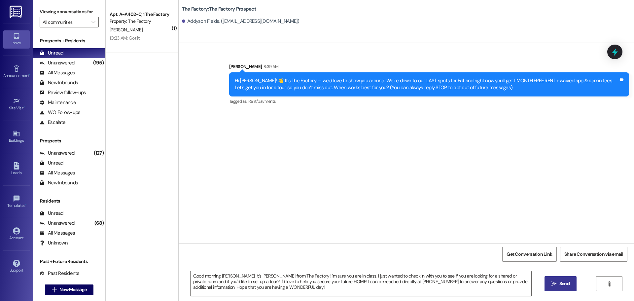
click at [566, 283] on span "Send" at bounding box center [565, 283] width 10 height 7
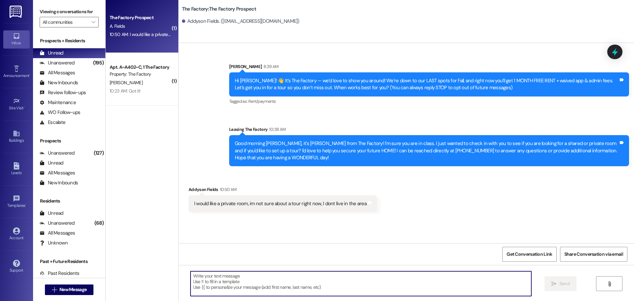
click at [197, 279] on textarea at bounding box center [361, 283] width 341 height 25
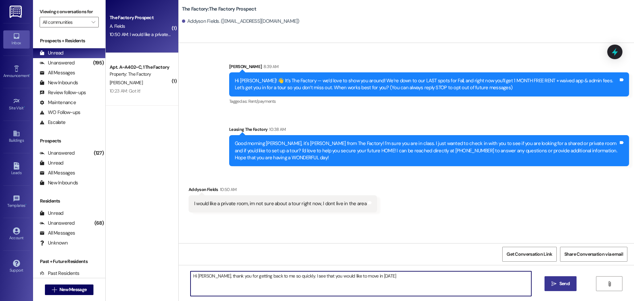
click at [394, 277] on textarea "Hi Addyson, thank you for getting back to me so quickly. I see that you would l…" at bounding box center [361, 283] width 341 height 25
type textarea "Hi Addyson, thank you for getting back to me so quickly. I see that you would l…"
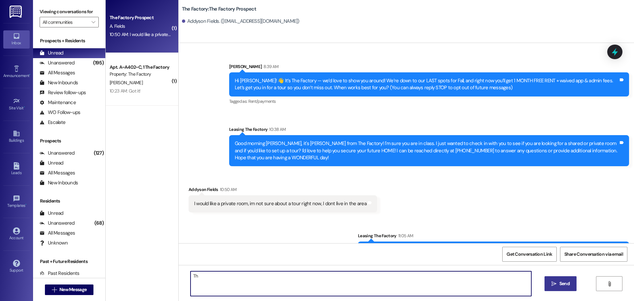
type textarea "T"
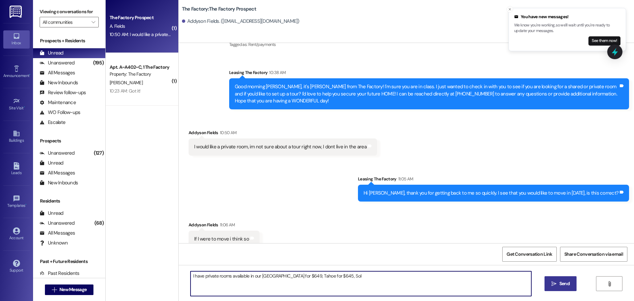
scroll to position [66, 0]
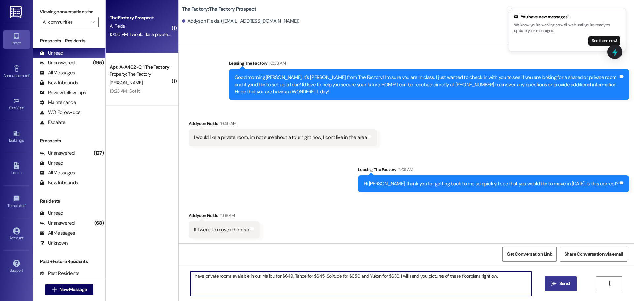
click at [484, 275] on textarea "I have private rooms available in our Malibu for $649, Tahoe for $645, Solitude…" at bounding box center [361, 283] width 341 height 25
click at [503, 276] on textarea "I have private rooms available in our Malibu for $649, Tahoe for $645, Solitude…" at bounding box center [361, 283] width 341 height 25
click at [191, 276] on textarea "I have private rooms available in our Malibu for $649, Tahoe for $645, Solitude…" at bounding box center [361, 283] width 341 height 25
type textarea "Perfect! Where are your currently living? I have private rooms available in our…"
click at [566, 284] on span "Send" at bounding box center [565, 283] width 10 height 7
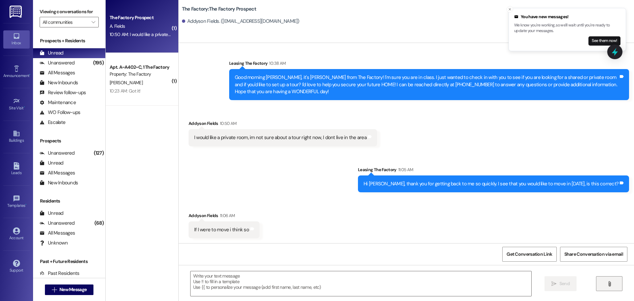
click at [607, 281] on icon "" at bounding box center [609, 283] width 5 height 5
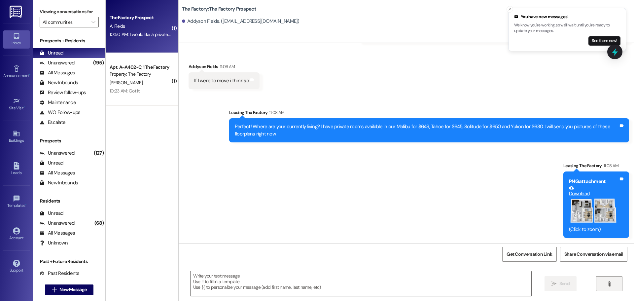
click at [611, 284] on icon "" at bounding box center [609, 283] width 5 height 5
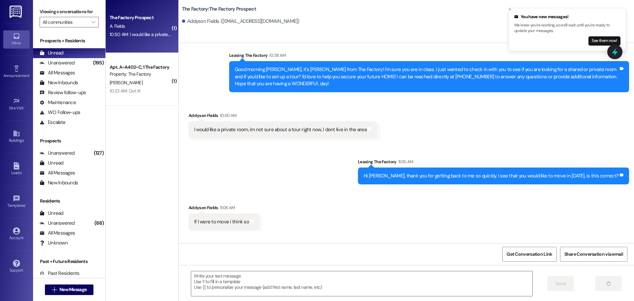
scroll to position [66, 0]
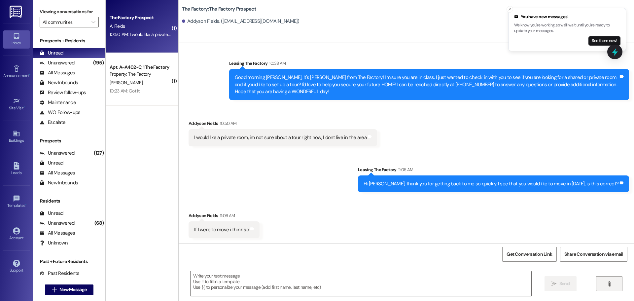
click at [611, 284] on icon "" at bounding box center [609, 283] width 5 height 5
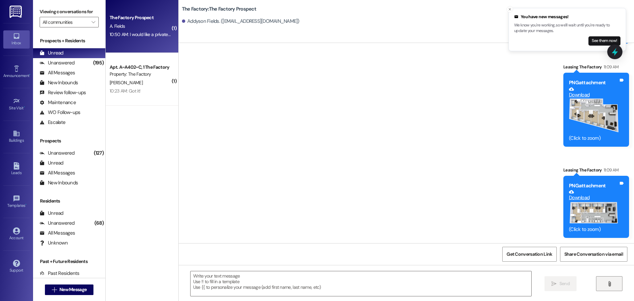
click at [611, 283] on icon "" at bounding box center [609, 283] width 5 height 5
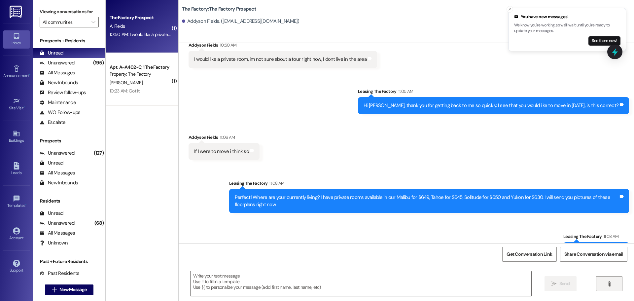
scroll to position [111, 0]
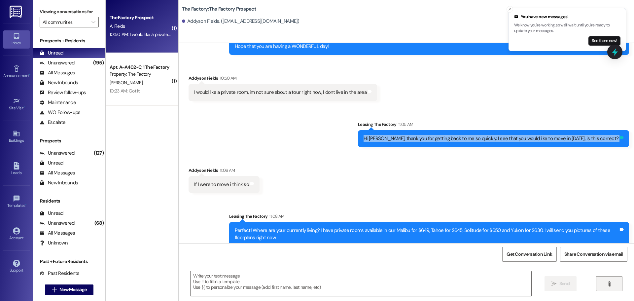
drag, startPoint x: 369, startPoint y: 139, endPoint x: 618, endPoint y: 141, distance: 249.1
click at [618, 141] on div "Hi Addyson, thank you for getting back to me so quickly. I see that you would l…" at bounding box center [493, 138] width 271 height 17
copy div "Hi Addyson, thank you for getting back to me so quickly. I see that you would l…"
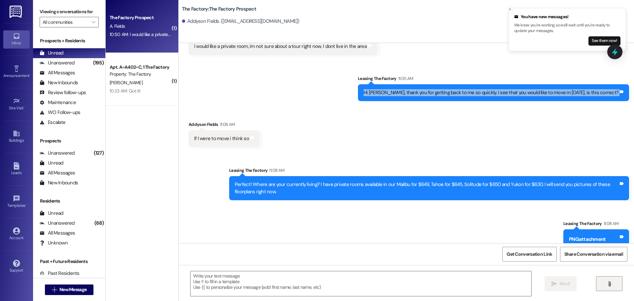
scroll to position [177, 0]
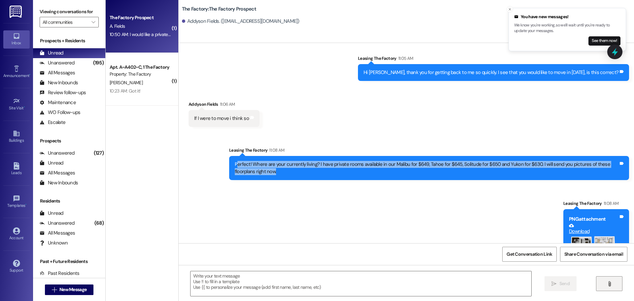
drag, startPoint x: 232, startPoint y: 163, endPoint x: 320, endPoint y: 171, distance: 89.3
click at [320, 171] on div "Perfect! Where are your currently living? I have private rooms available in our…" at bounding box center [427, 168] width 384 height 14
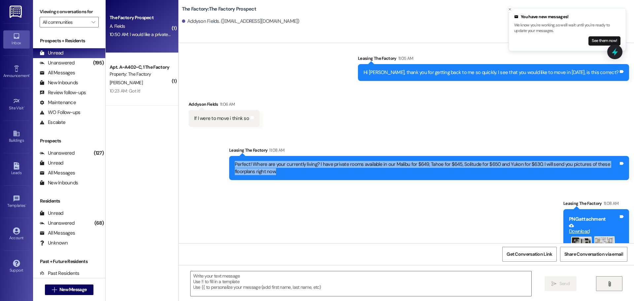
drag, startPoint x: 230, startPoint y: 166, endPoint x: 286, endPoint y: 177, distance: 57.0
click at [286, 177] on div "Perfect! Where are your currently living? I have private rooms available in our…" at bounding box center [429, 168] width 400 height 24
copy div "Perfect! Where are your currently living? I have private rooms available in our…"
click at [280, 181] on div "Sent via SMS Leasing The Factory 11:08 AM Perfect! Where are your currently liv…" at bounding box center [429, 163] width 410 height 43
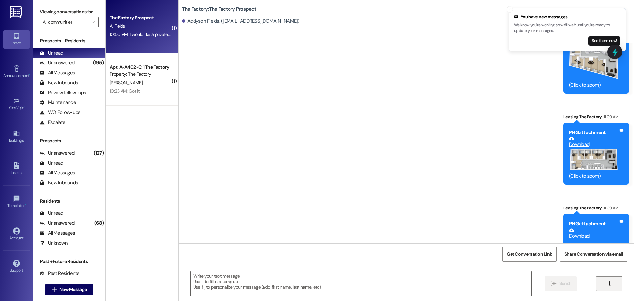
scroll to position [508, 0]
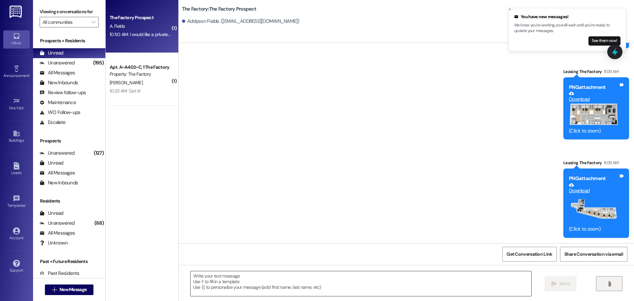
click at [191, 277] on textarea at bounding box center [361, 283] width 341 height 25
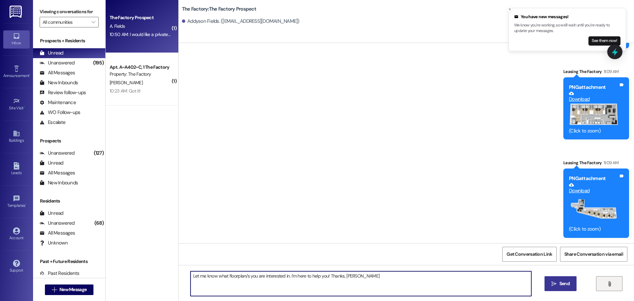
drag, startPoint x: 349, startPoint y: 278, endPoint x: 189, endPoint y: 279, distance: 160.6
click at [191, 279] on textarea "Let me know what floorplan/s you are interested in. I'm here to help you! Thank…" at bounding box center [361, 283] width 341 height 25
paste textarea "Perfect! Where are your currently living? I have private rooms available in our…"
click at [203, 287] on textarea "Let me know what floorplan/s you are interested in. I'm here to help you! Thank…" at bounding box center [361, 283] width 341 height 25
drag, startPoint x: 367, startPoint y: 278, endPoint x: 188, endPoint y: 278, distance: 179.4
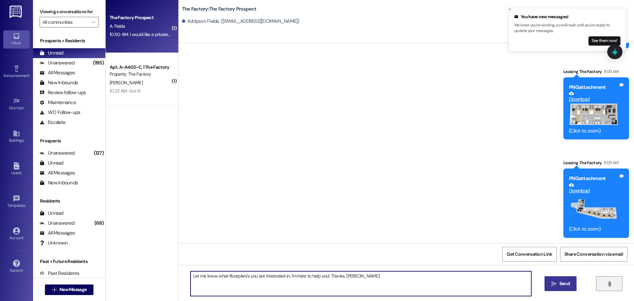
click at [191, 278] on textarea "Let me know what floorplan/s you are interested in. I'm here to help you! Thank…" at bounding box center [361, 283] width 341 height 25
type textarea "Let me know what floorplan/s you are interested in. I'm here to help you! Thank…"
click at [560, 287] on span "Send" at bounding box center [565, 283] width 10 height 7
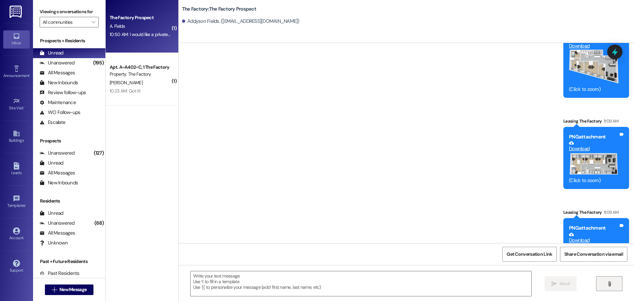
scroll to position [467, 0]
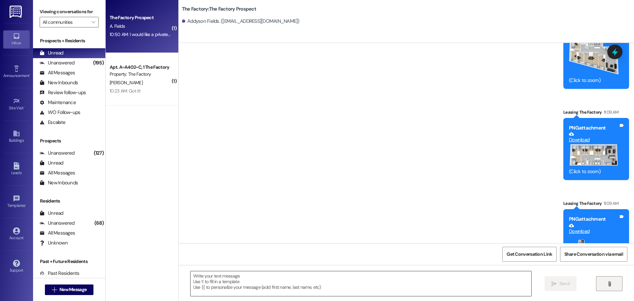
click at [191, 279] on textarea at bounding box center [361, 283] width 341 height 25
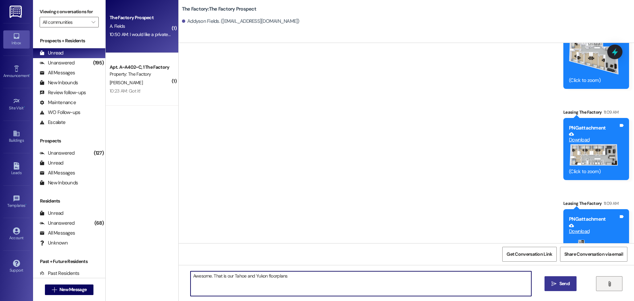
type textarea "Awesome. That is our Tahoe and Yukon floorplans."
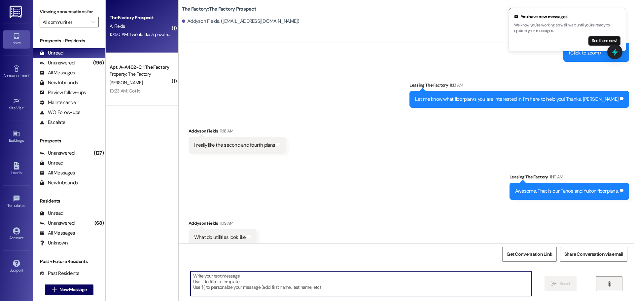
scroll to position [691, 0]
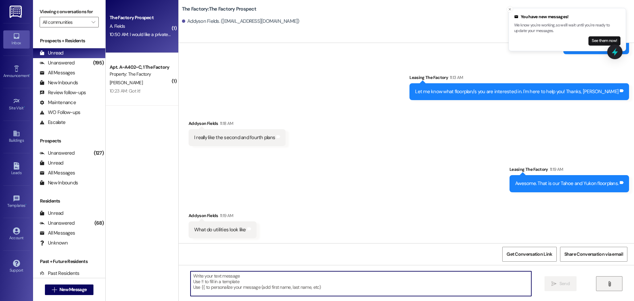
click at [194, 277] on textarea at bounding box center [361, 283] width 341 height 25
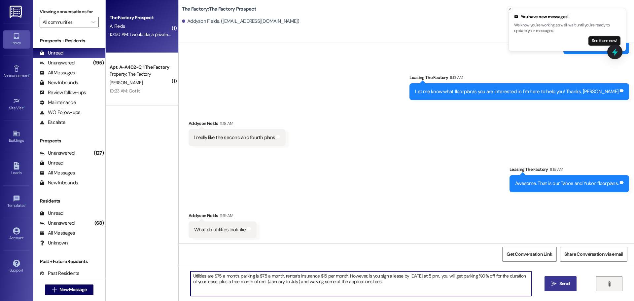
type textarea "Utilities are $75 a month, parking is $75 a month, renter's insurance $15 per m…"
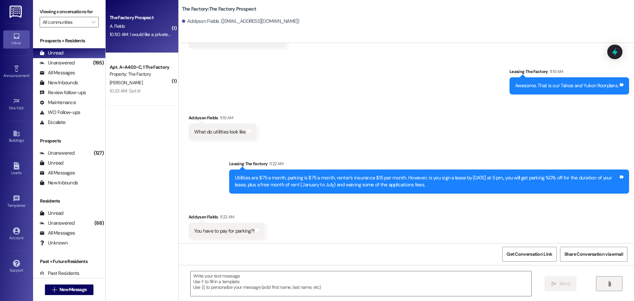
scroll to position [791, 0]
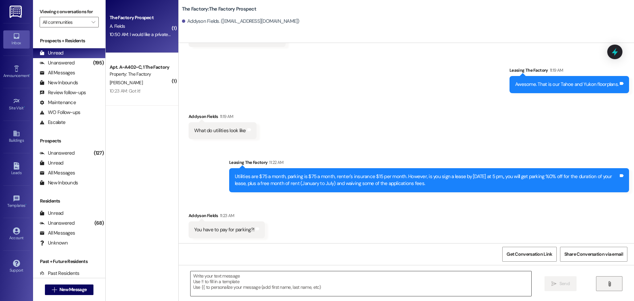
click at [203, 279] on textarea at bounding box center [361, 283] width 341 height 25
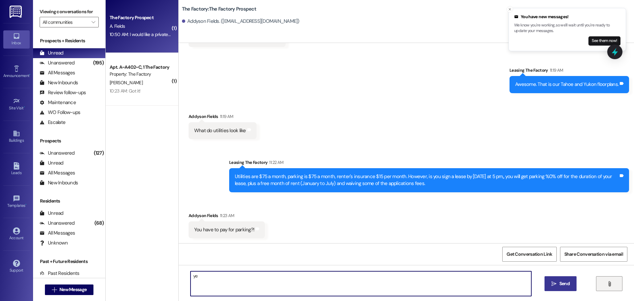
type textarea "y"
type textarea "Yes, you can park on the streets, However, there is a parking ordinance from No…"
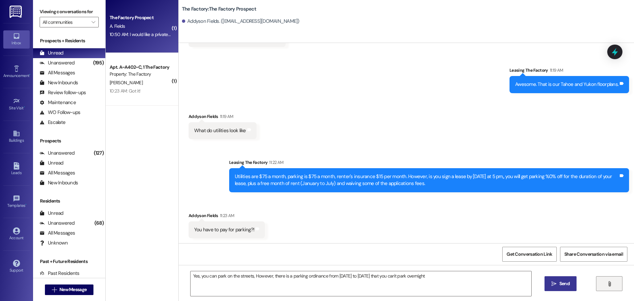
click at [560, 283] on span "Send" at bounding box center [565, 283] width 10 height 7
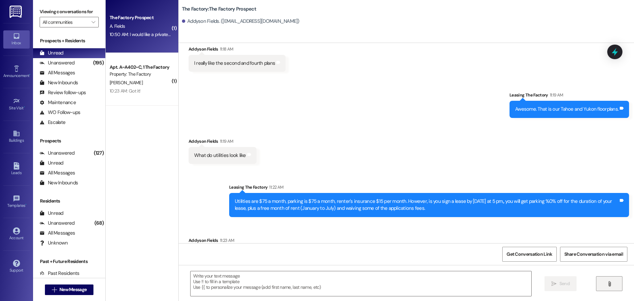
scroll to position [771, 0]
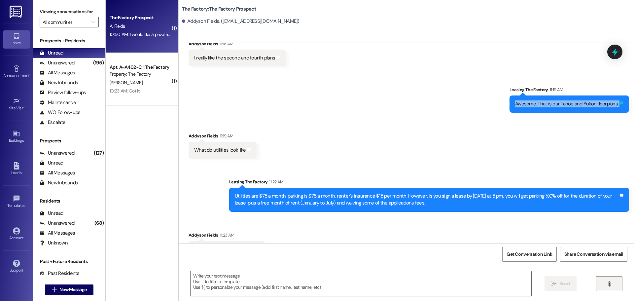
drag, startPoint x: 515, startPoint y: 105, endPoint x: 620, endPoint y: 106, distance: 105.1
click at [620, 106] on div "Awesome. That is our Tahoe and Yukon floorplans. Tags and notes" at bounding box center [570, 103] width 120 height 17
copy div "Awesome. That is our Tahoe and Yukon floorplans. Tags and notes Received via SMS"
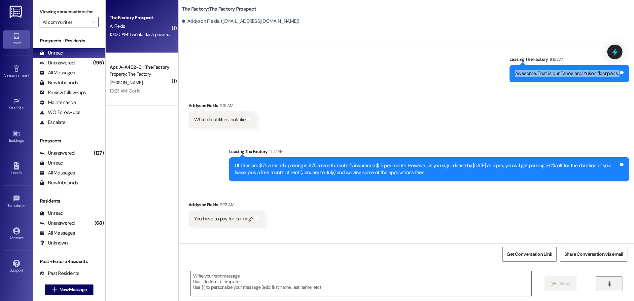
scroll to position [837, 0]
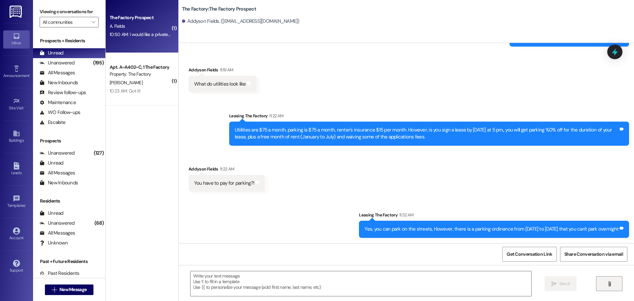
drag, startPoint x: 262, startPoint y: 174, endPoint x: 253, endPoint y: 161, distance: 15.5
click at [260, 173] on div "Received via SMS Addyson Fields 11:23 AM You have to pay for parking?! Tags and…" at bounding box center [227, 179] width 86 height 36
drag, startPoint x: 231, startPoint y: 129, endPoint x: 420, endPoint y: 142, distance: 189.1
click at [420, 142] on div "Utilities are $75 a month, parking is $75 a month, renter's insurance $15 per m…" at bounding box center [429, 134] width 400 height 24
copy div "Utilities are $75 a month, parking is $75 a month, renter's insurance $15 per m…"
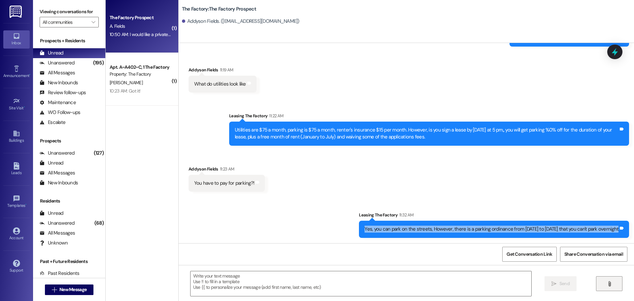
drag, startPoint x: 347, startPoint y: 228, endPoint x: 617, endPoint y: 238, distance: 270.1
click at [617, 238] on div "Yes, you can park on the streets, However, there is a parking ordinance from No…" at bounding box center [494, 229] width 270 height 17
copy div "Yes, you can park on the streets, However, there is a parking ordinance from No…"
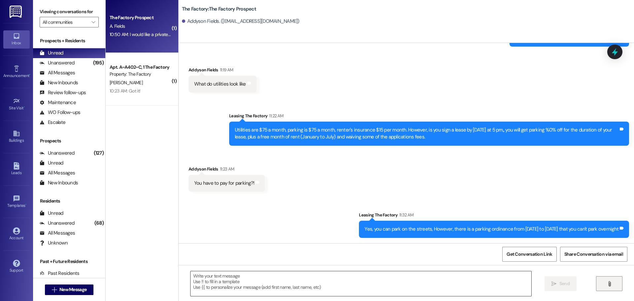
click at [195, 277] on textarea at bounding box center [361, 283] width 341 height 25
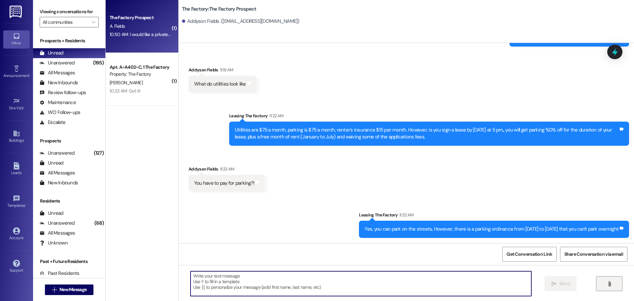
type textarea "A"
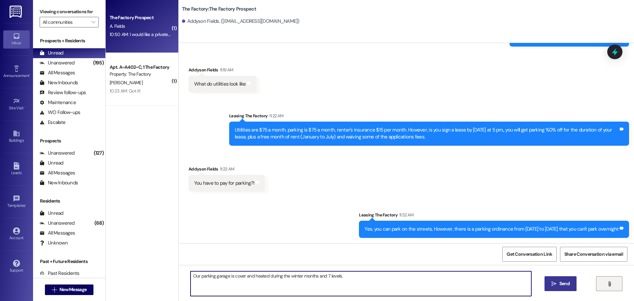
drag, startPoint x: 348, startPoint y: 278, endPoint x: 226, endPoint y: 280, distance: 122.3
click at [226, 280] on textarea "Our parking garage is cover and heated during the winter months and 7 levels." at bounding box center [361, 283] width 341 height 25
click at [365, 276] on textarea "Our parking garage is cover and heated during the winter months and 7 levels." at bounding box center [361, 283] width 341 height 25
drag, startPoint x: 340, startPoint y: 275, endPoint x: 188, endPoint y: 277, distance: 152.6
click at [191, 277] on textarea "Our parking garage is cover and heated during the winter months and 7 levels." at bounding box center [361, 283] width 341 height 25
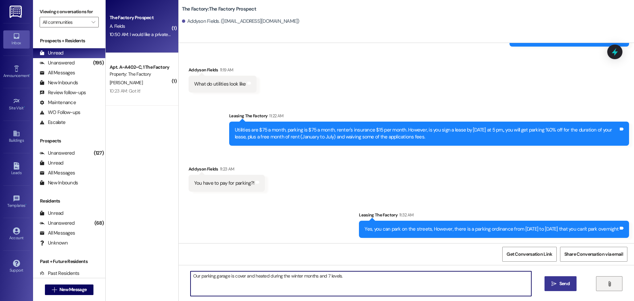
type textarea "Our parking garage is cover and heated during the winter months and 7 levels."
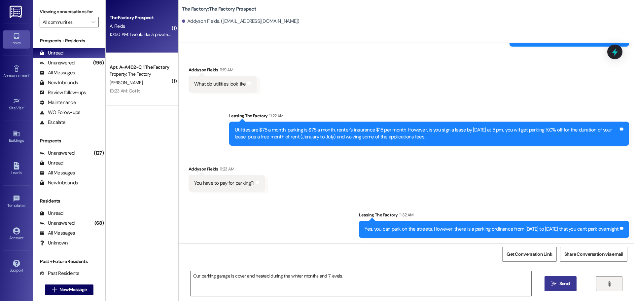
click at [561, 283] on span "Send" at bounding box center [565, 283] width 10 height 7
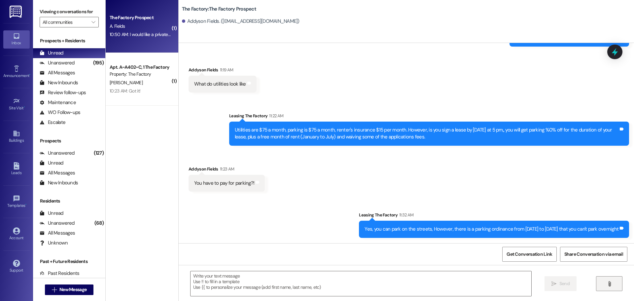
scroll to position [791, 0]
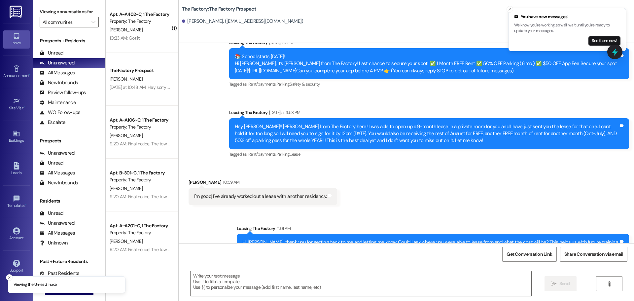
scroll to position [47, 0]
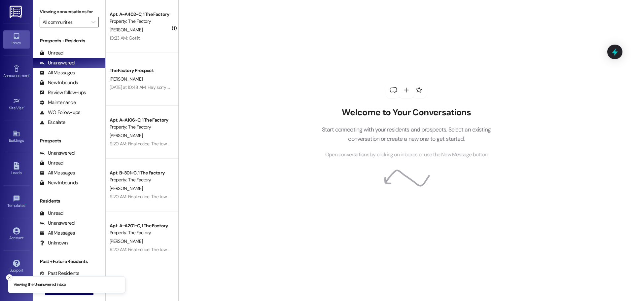
click at [10, 278] on line "Close toast" at bounding box center [9, 278] width 2 height 2
click at [61, 289] on span "New Message" at bounding box center [72, 289] width 27 height 7
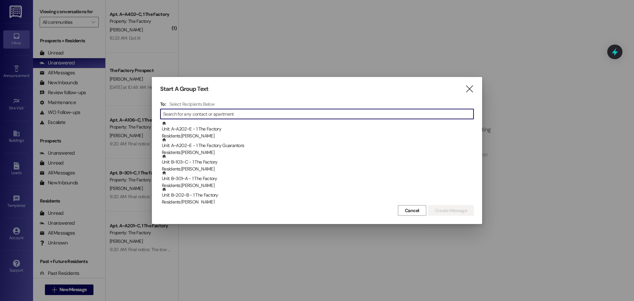
click at [178, 110] on input at bounding box center [318, 113] width 311 height 9
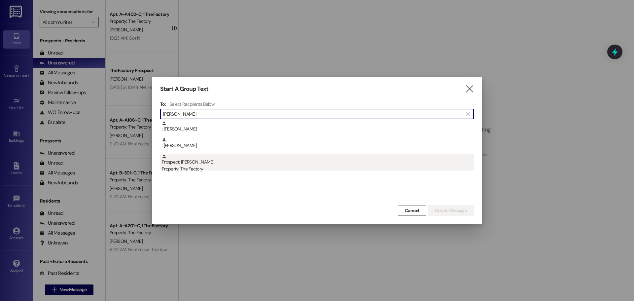
type input "[PERSON_NAME]"
click at [197, 167] on div "Property: The Factory" at bounding box center [318, 169] width 312 height 7
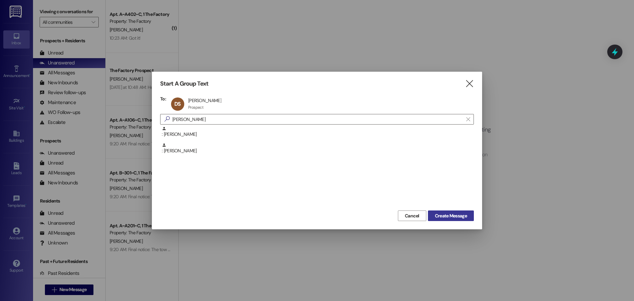
click at [456, 216] on span "Create Message" at bounding box center [451, 215] width 32 height 7
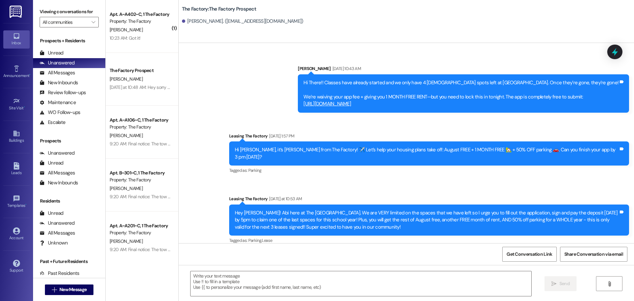
scroll to position [313, 0]
click at [191, 276] on textarea at bounding box center [361, 283] width 341 height 25
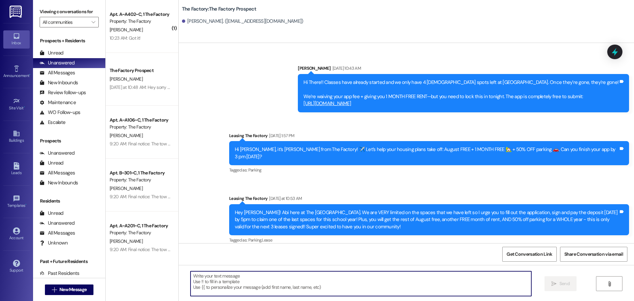
paste textarea "Hi {{first_name}}! 🎉 It’s [PERSON_NAME] from The Factory. This is your last cal…"
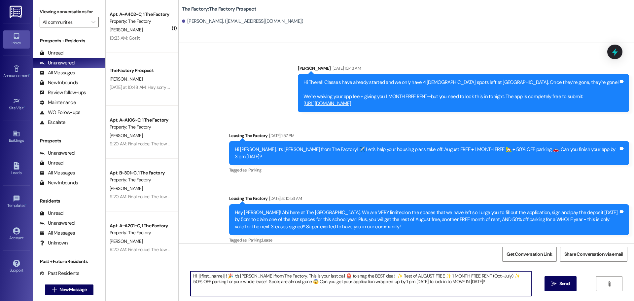
click at [383, 282] on textarea "Hi {{first_name}}! 🎉 It’s [PERSON_NAME] from The Factory. This is your last cal…" at bounding box center [361, 283] width 341 height 25
type textarea "Hi {{first_name}}! 🎉 It’s [PERSON_NAME] from The Factory. This is your last cal…"
click at [202, 263] on div "Get Conversation Link Share Conversation via email" at bounding box center [407, 254] width 456 height 22
drag, startPoint x: 187, startPoint y: 275, endPoint x: 494, endPoint y: 283, distance: 307.4
click at [494, 283] on textarea "Hi {{first_name}}! 🎉 It’s [PERSON_NAME] from The Factory. This is your last cal…" at bounding box center [361, 283] width 341 height 25
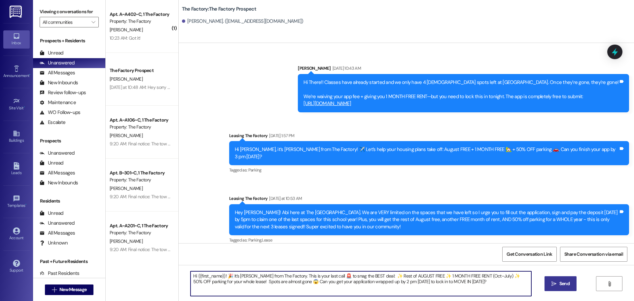
click at [564, 287] on span "Send" at bounding box center [565, 283] width 10 height 7
